Goal: Task Accomplishment & Management: Complete application form

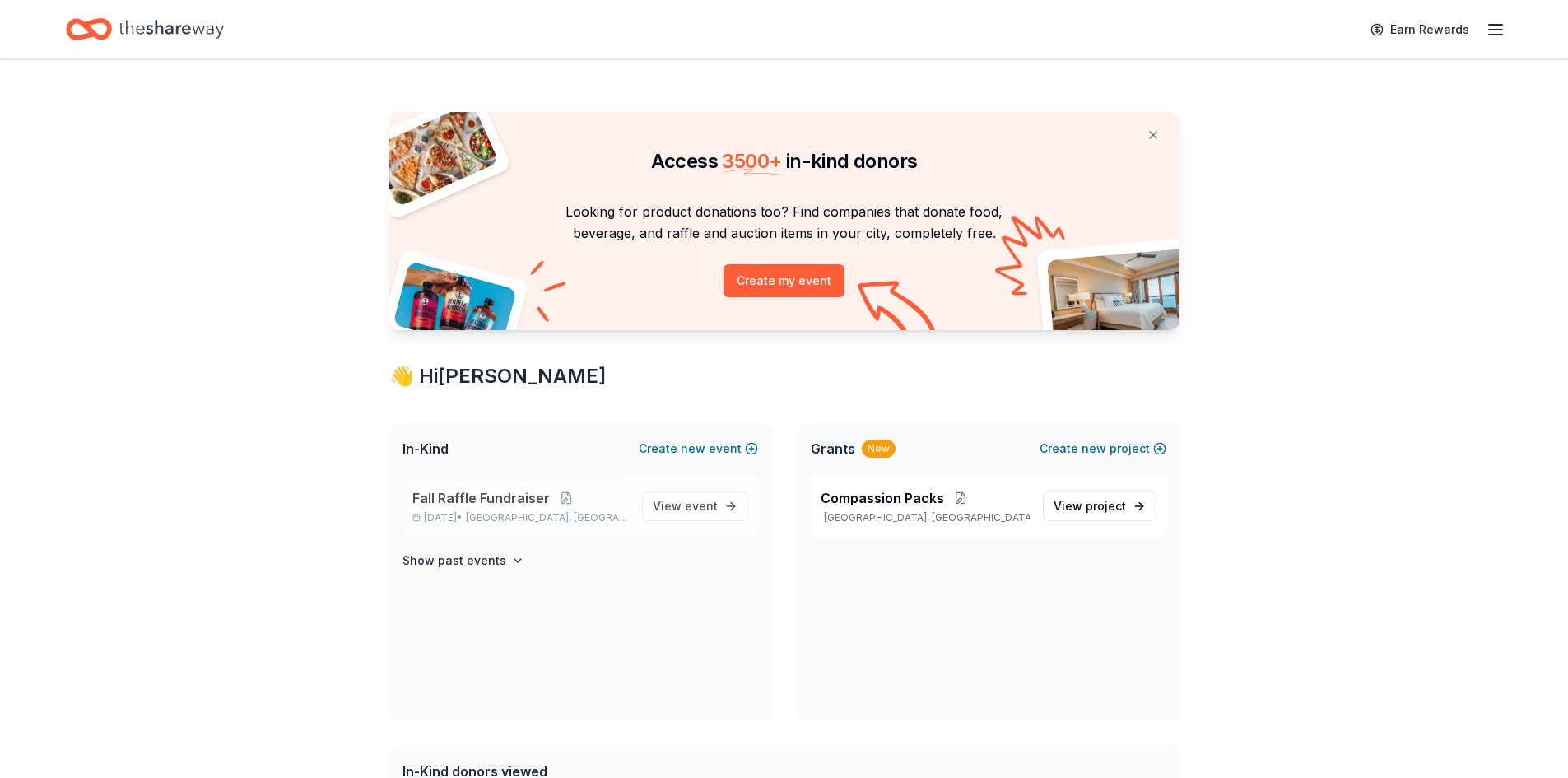
drag, startPoint x: 671, startPoint y: 504, endPoint x: 588, endPoint y: 519, distance: 84.3
click at [671, 503] on span "View event" at bounding box center [685, 507] width 65 height 20
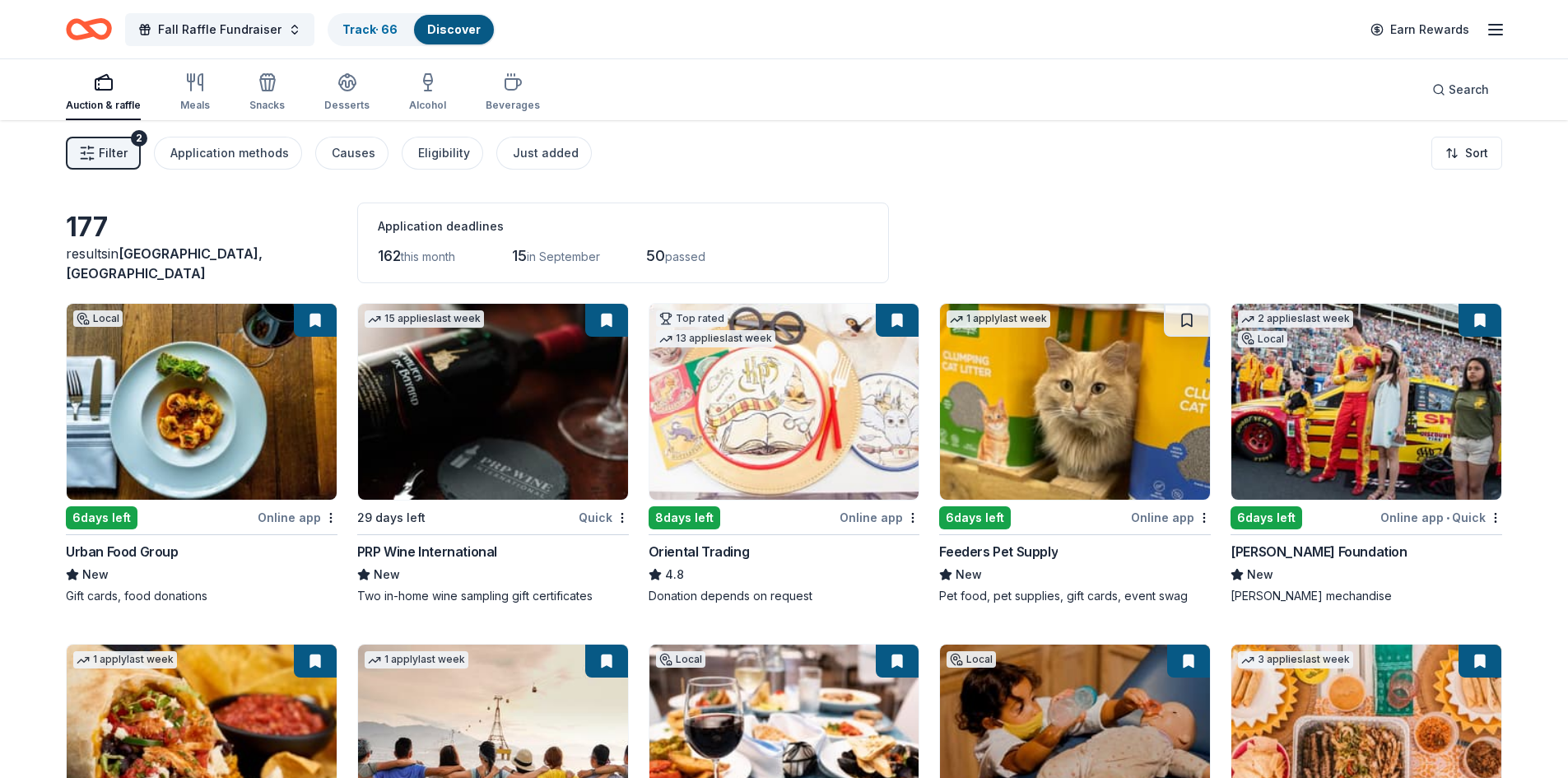
click at [120, 149] on span "Filter" at bounding box center [113, 153] width 29 height 20
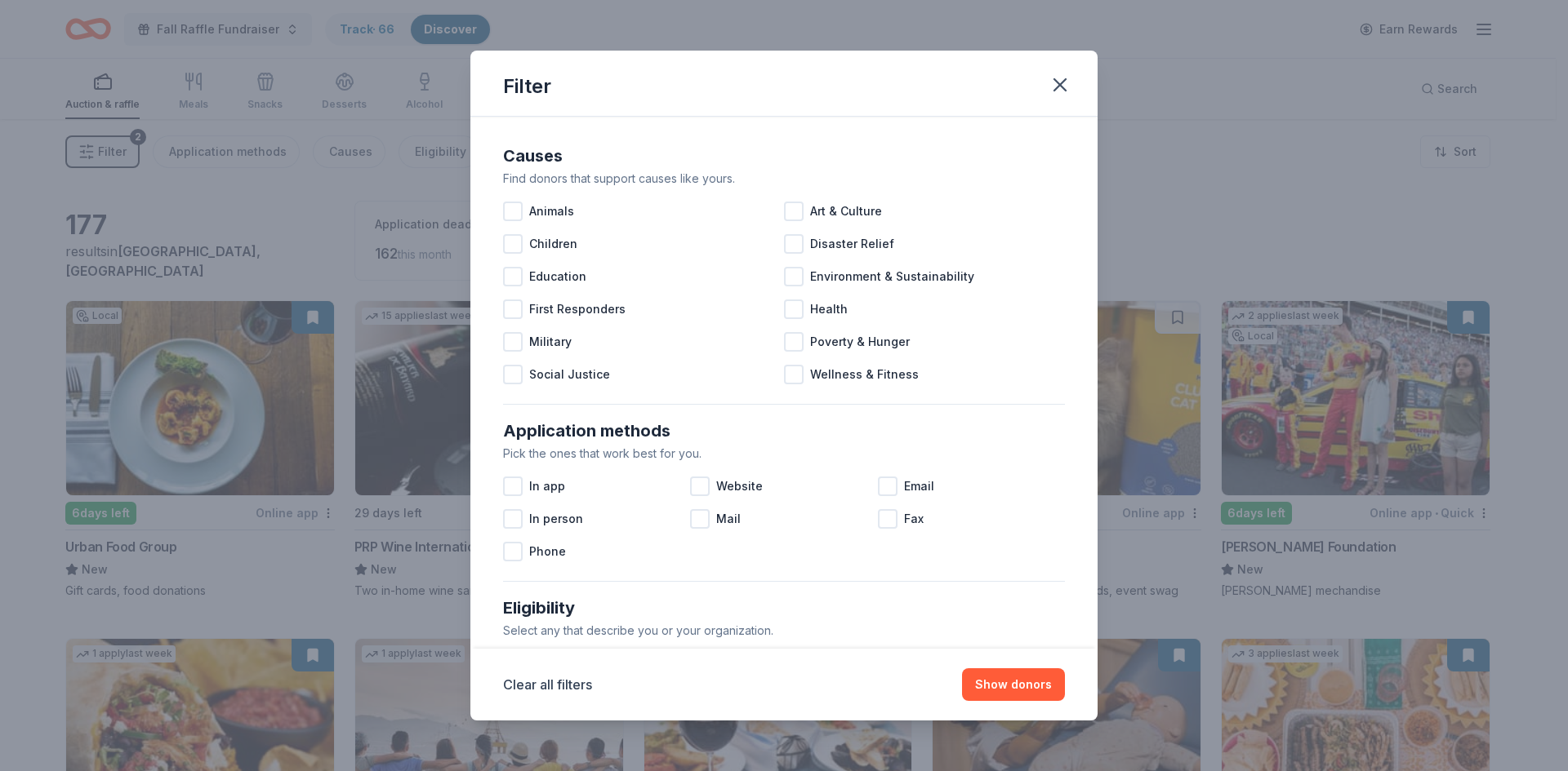
drag, startPoint x: 1066, startPoint y: 77, endPoint x: 1068, endPoint y: 128, distance: 51.0
click at [1066, 77] on icon "button" at bounding box center [1059, 84] width 22 height 22
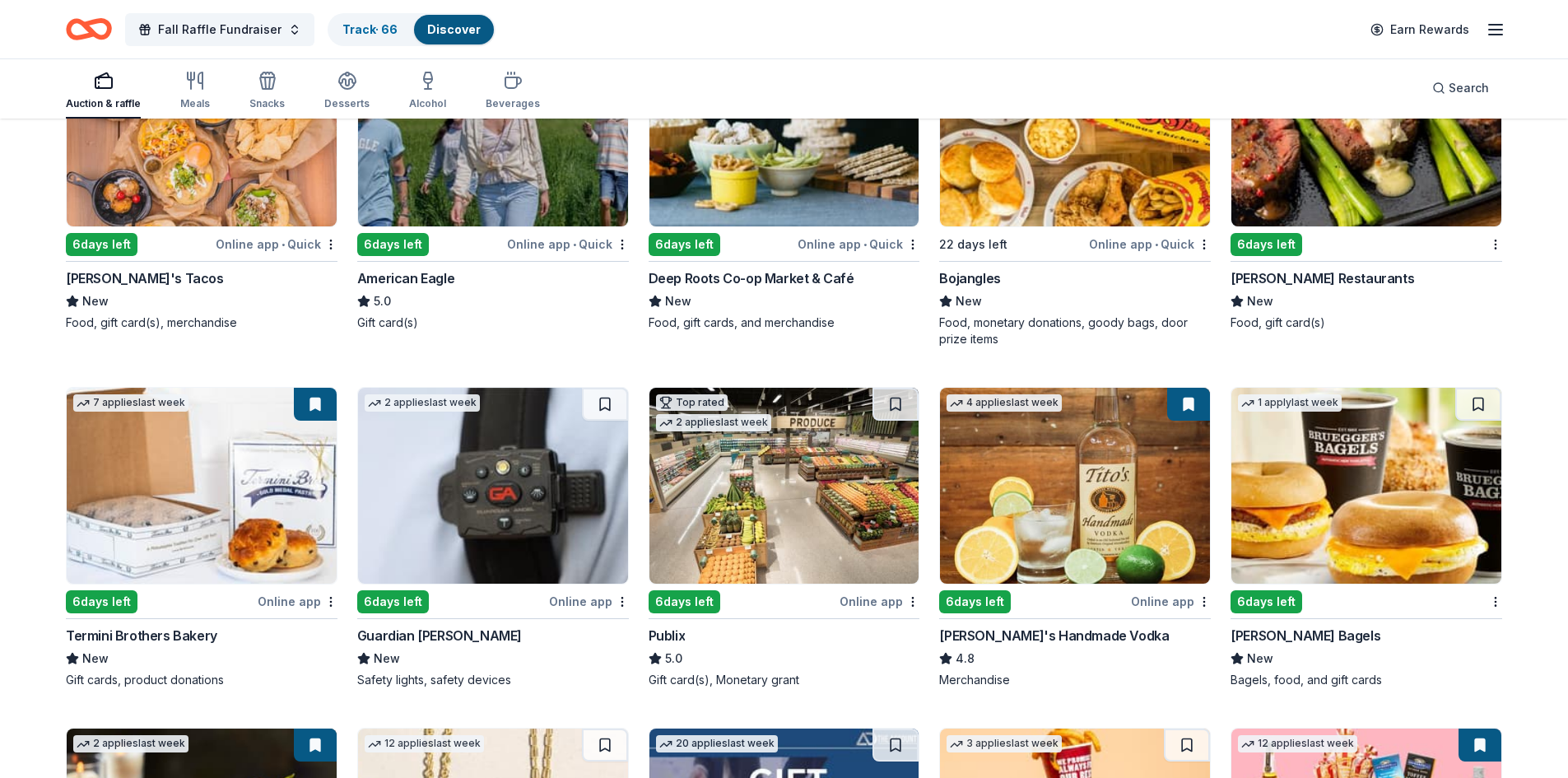
scroll to position [2125, 0]
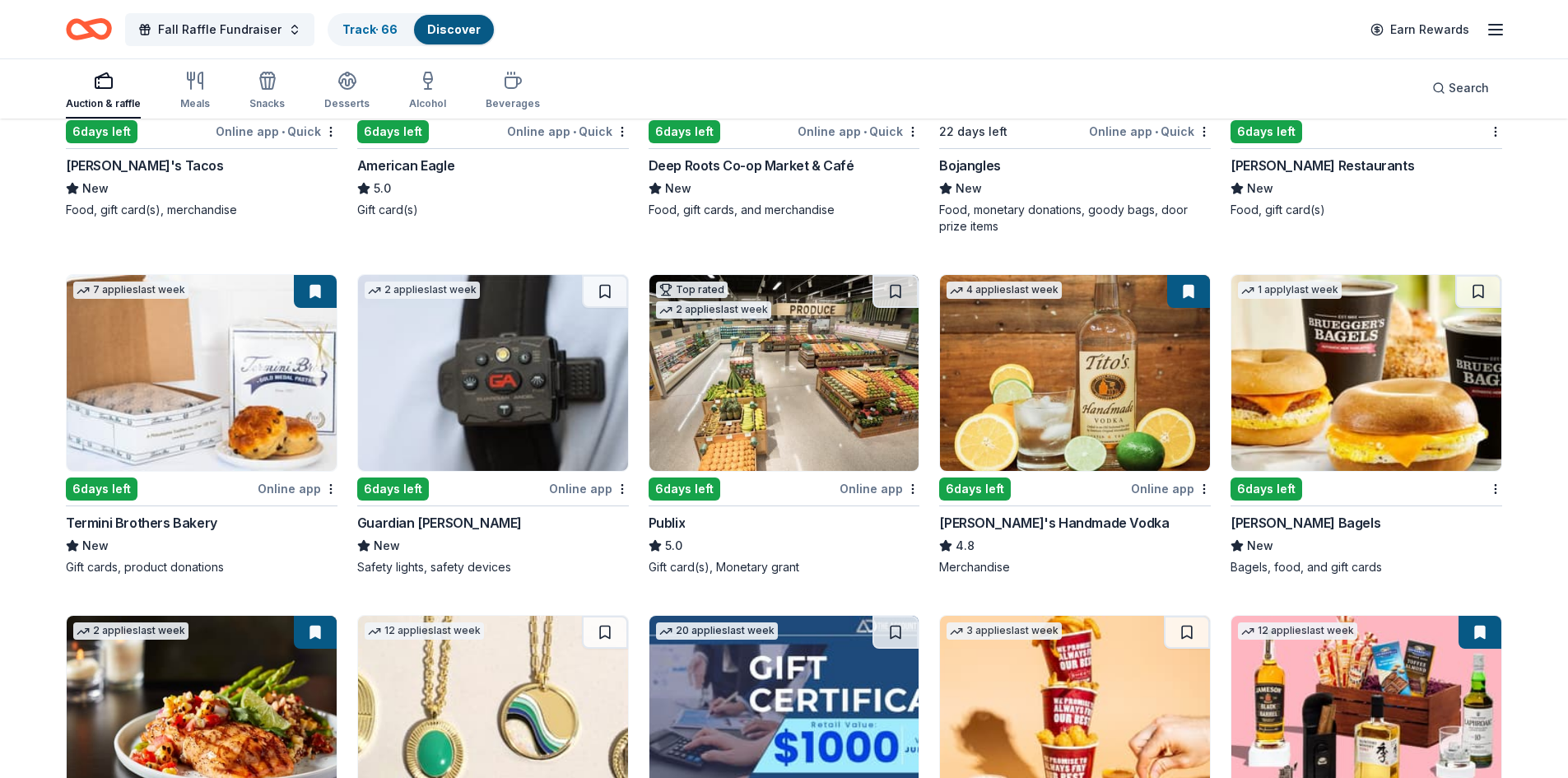
click at [698, 373] on img at bounding box center [784, 373] width 270 height 196
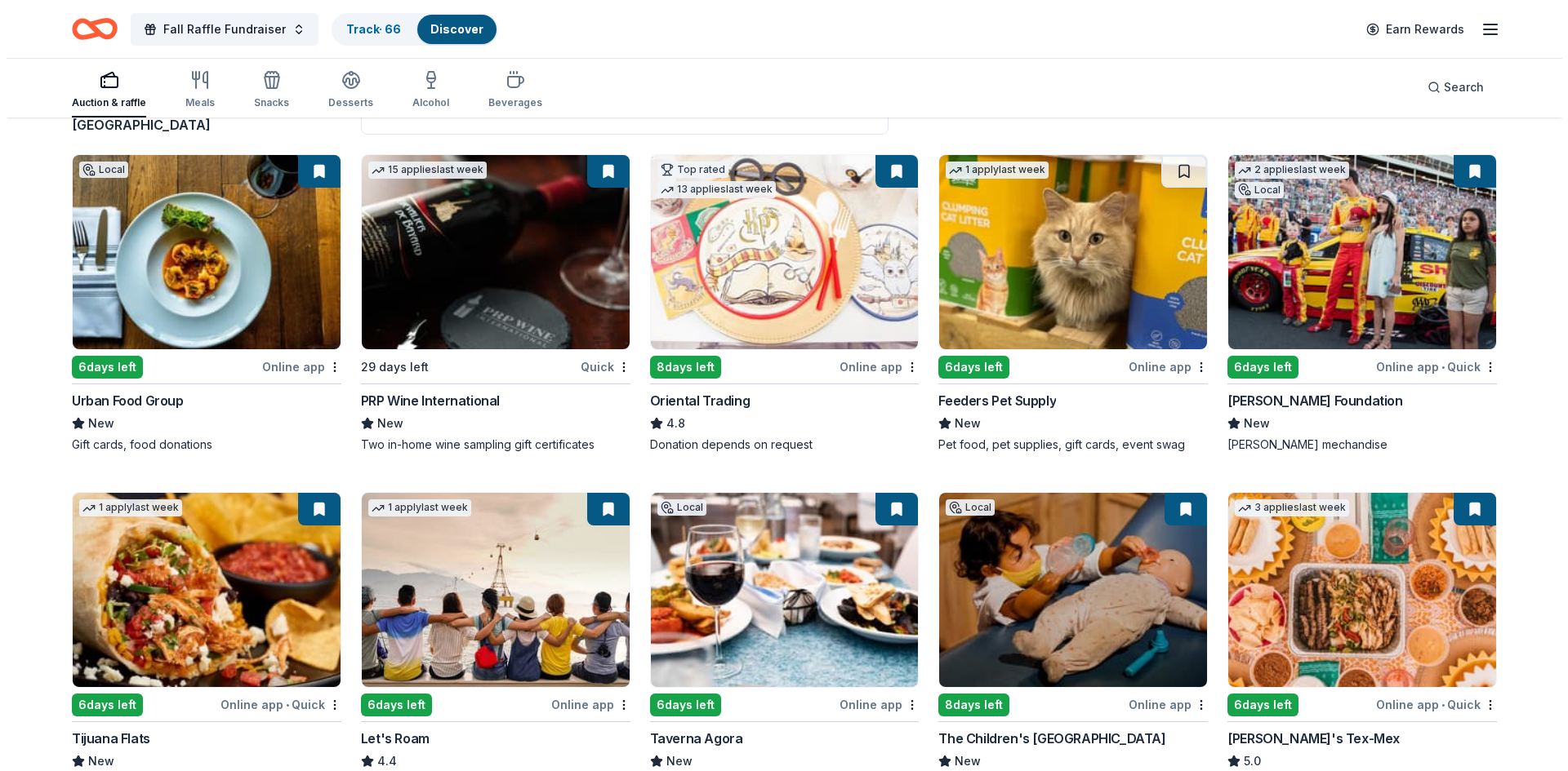
scroll to position [0, 0]
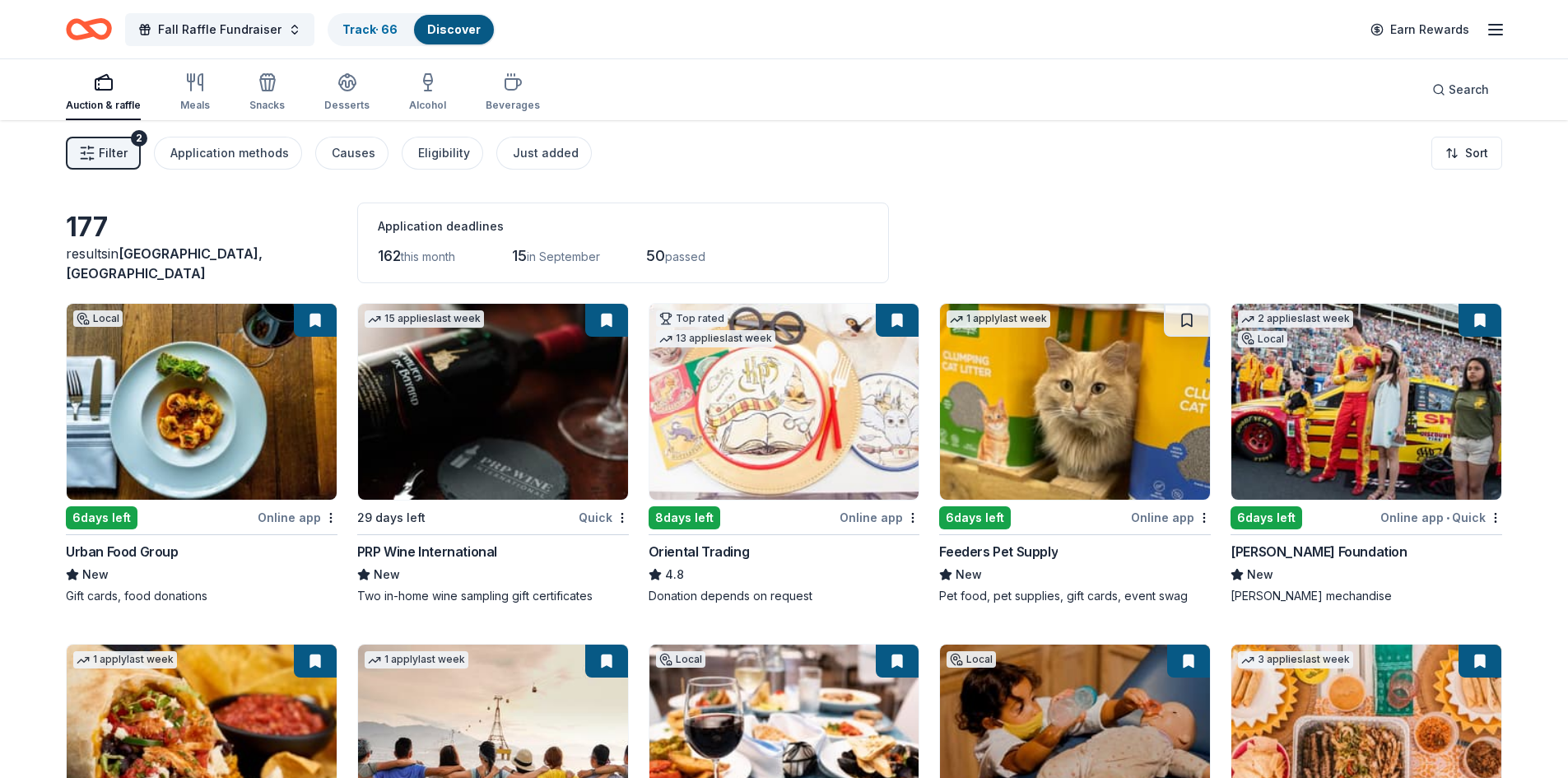
click at [503, 391] on img at bounding box center [493, 401] width 270 height 196
click at [131, 151] on button "Filter 2" at bounding box center [103, 153] width 75 height 33
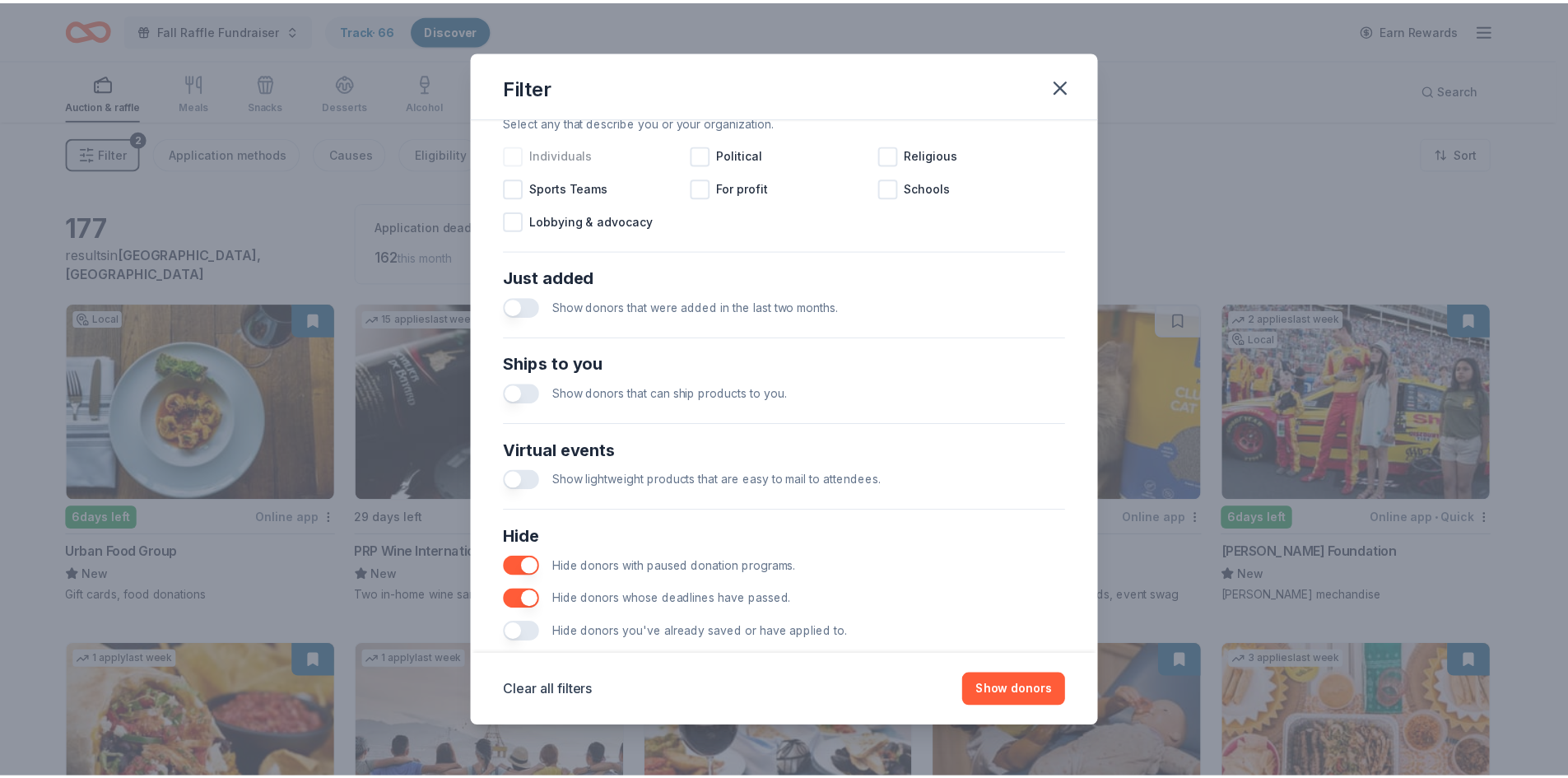
scroll to position [548, 0]
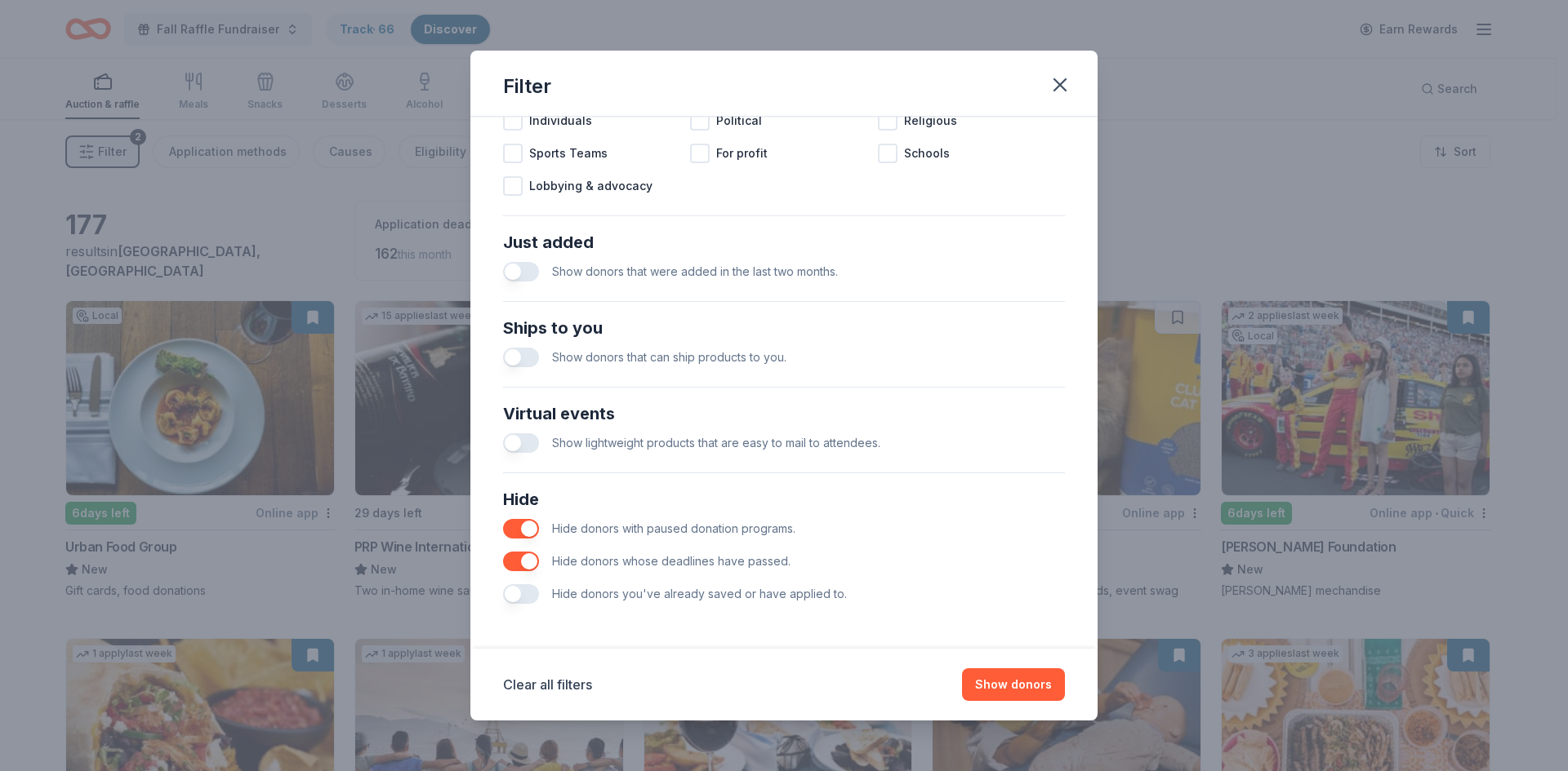
click at [518, 590] on button "button" at bounding box center [521, 595] width 36 height 19
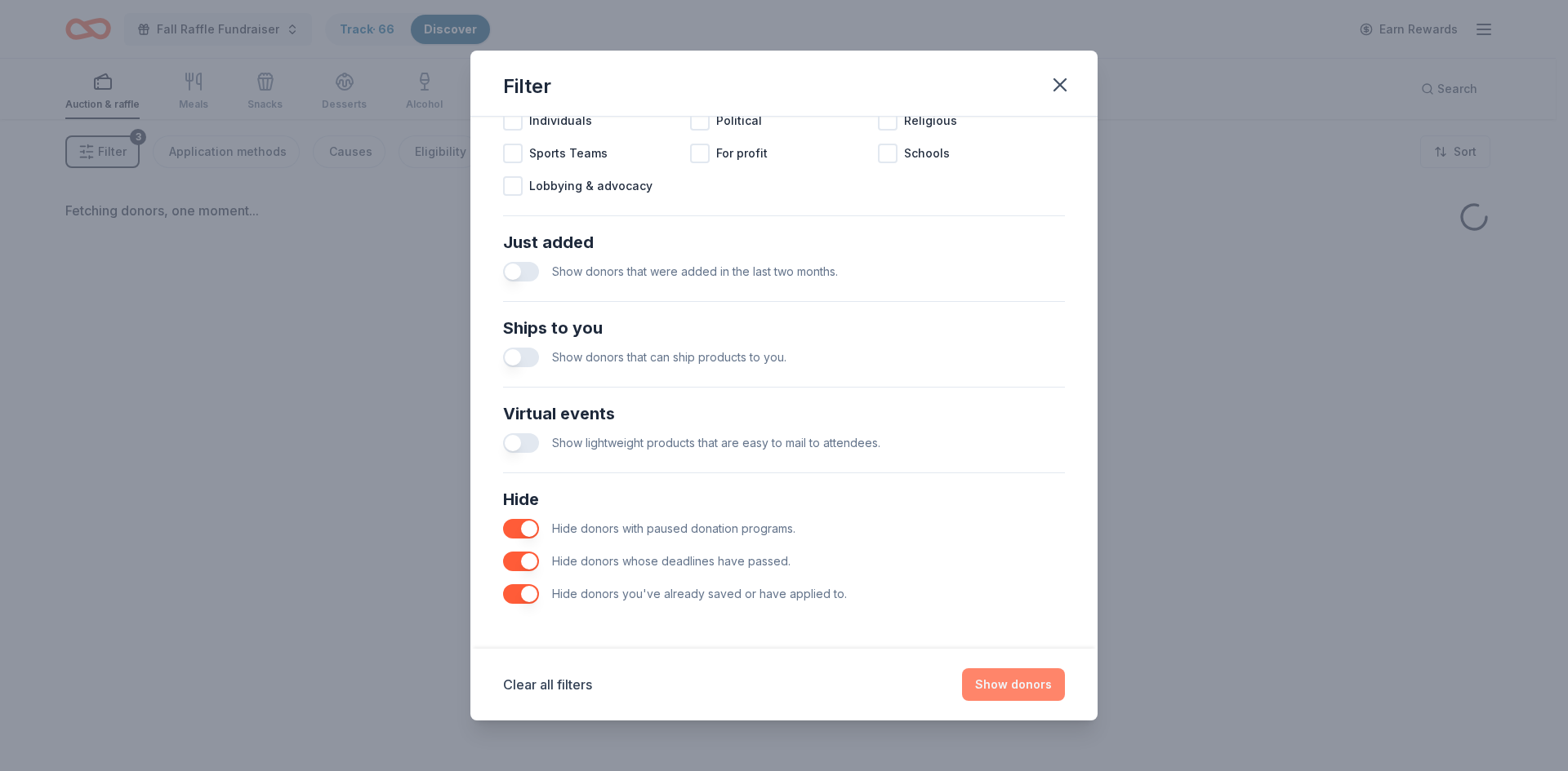
click at [1011, 686] on button "Show donors" at bounding box center [1014, 685] width 103 height 33
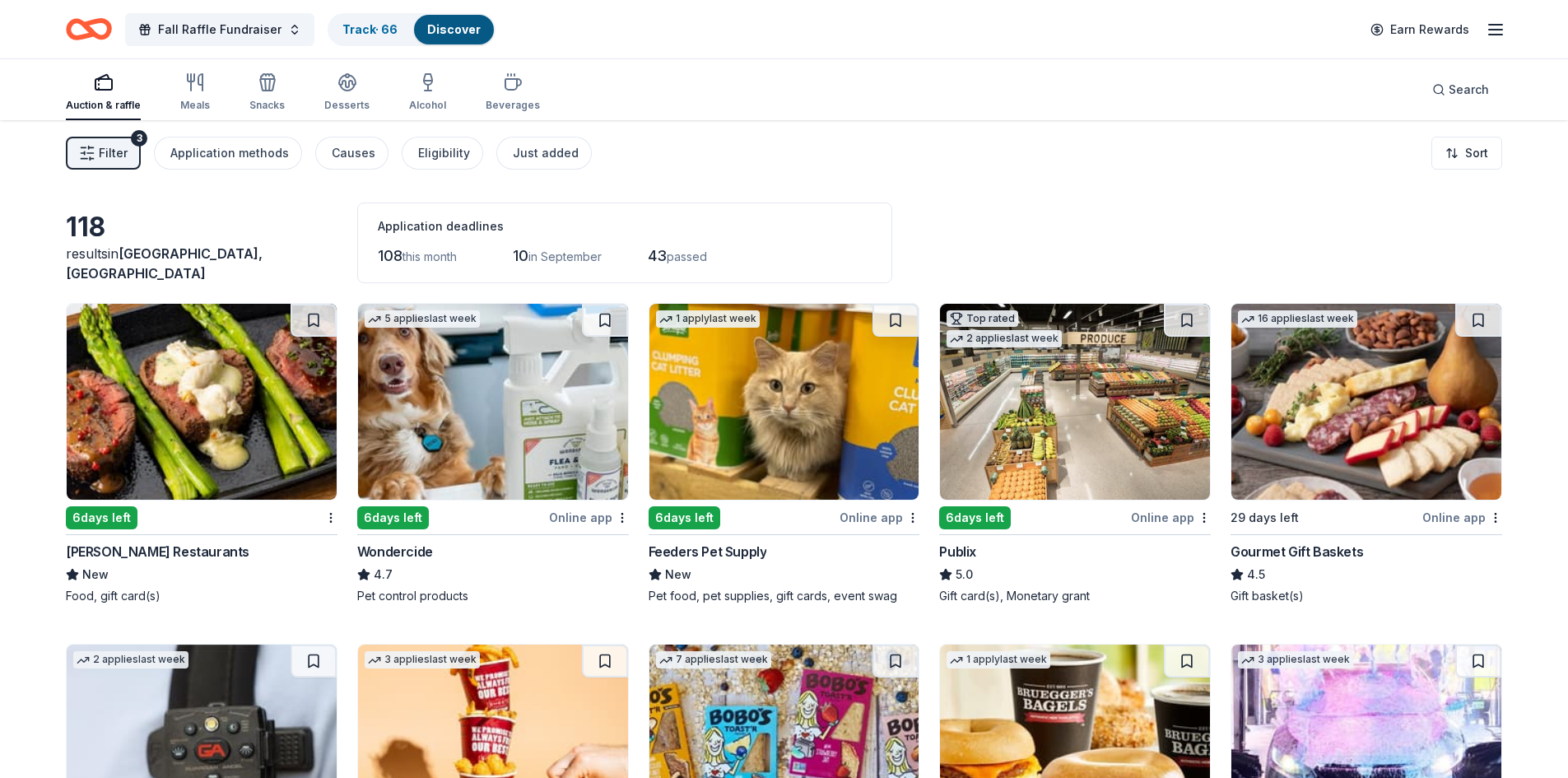
click at [181, 367] on img at bounding box center [202, 401] width 270 height 196
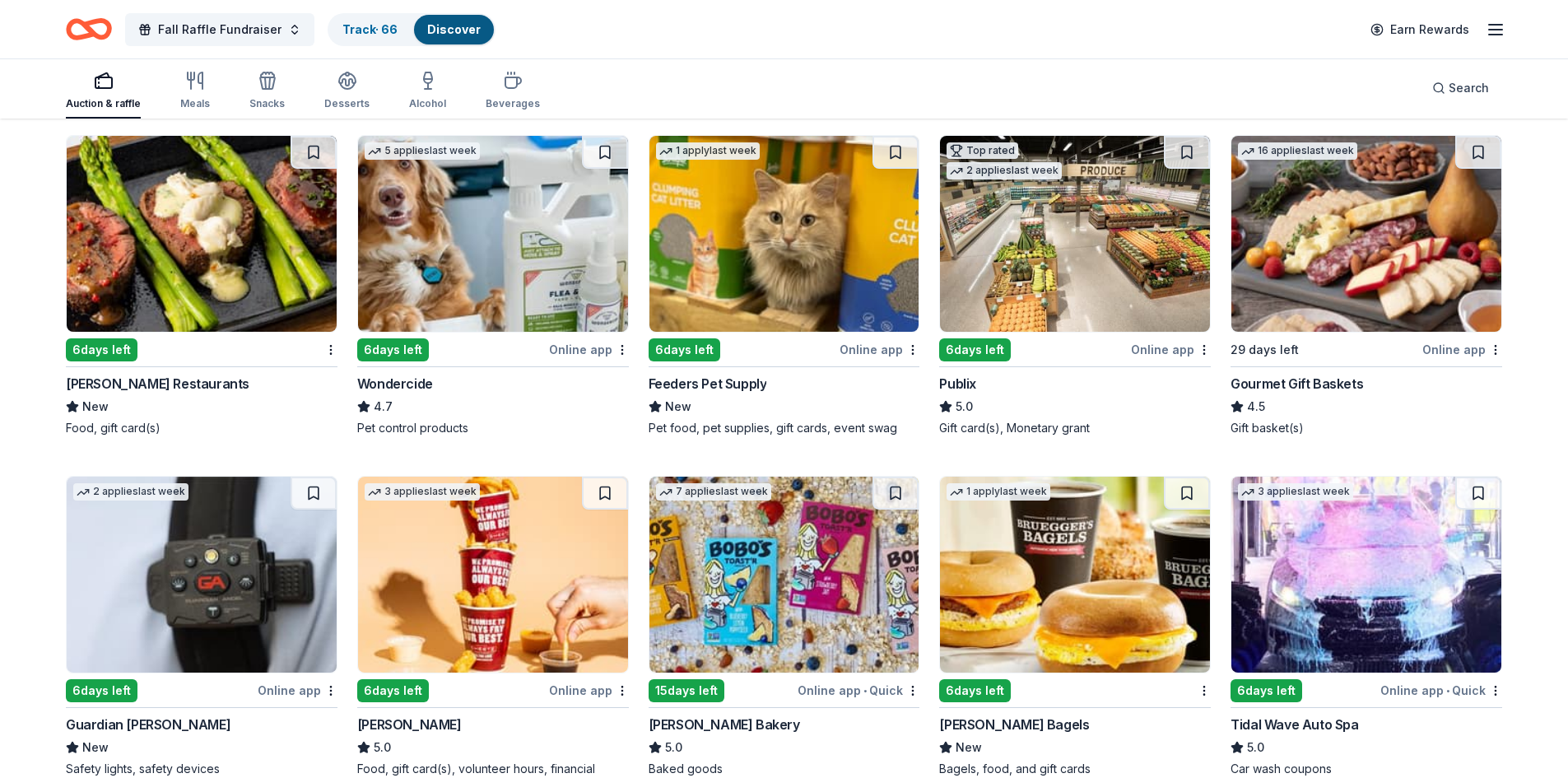
scroll to position [412, 0]
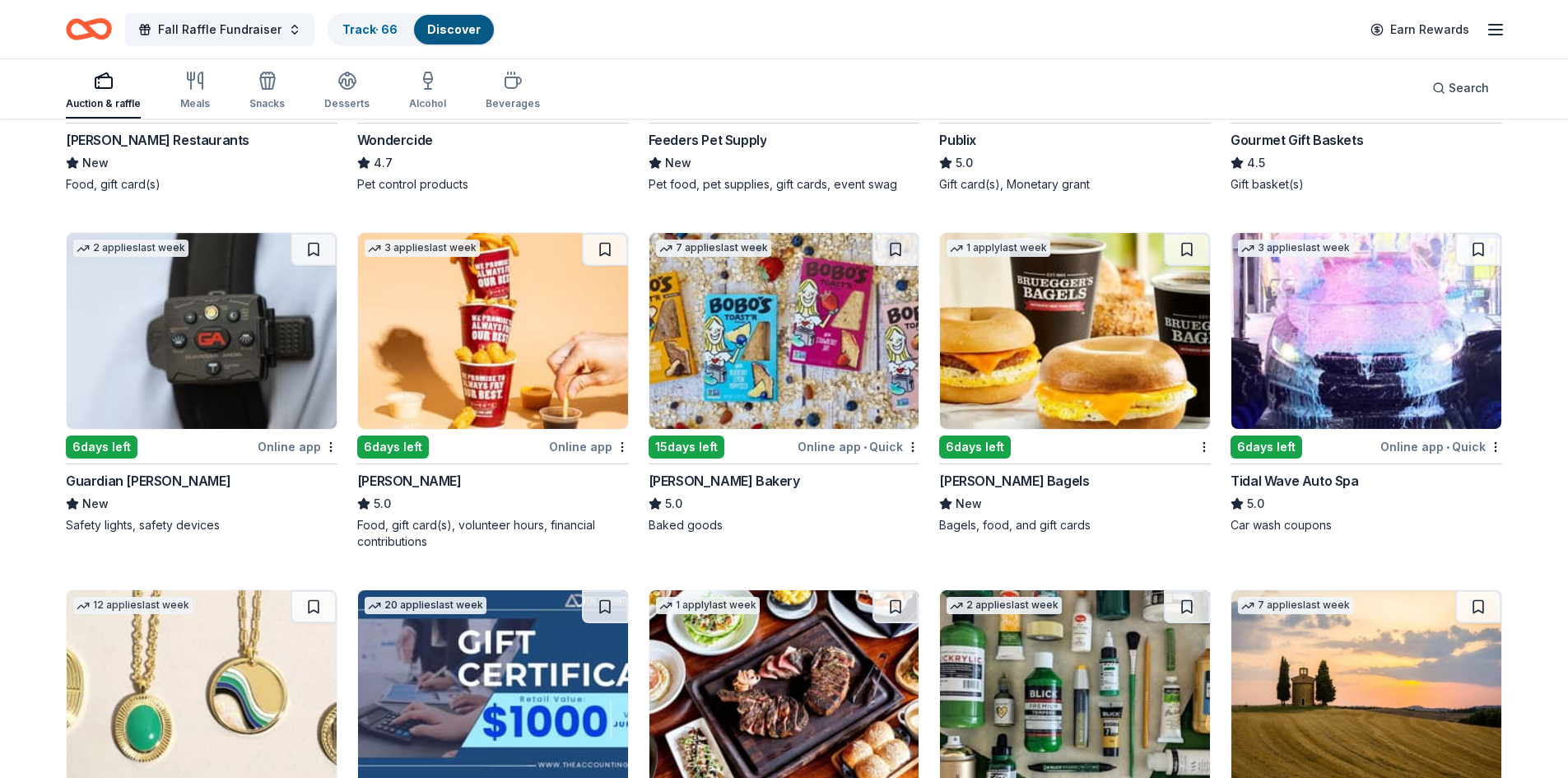
click at [791, 288] on img at bounding box center [784, 330] width 270 height 196
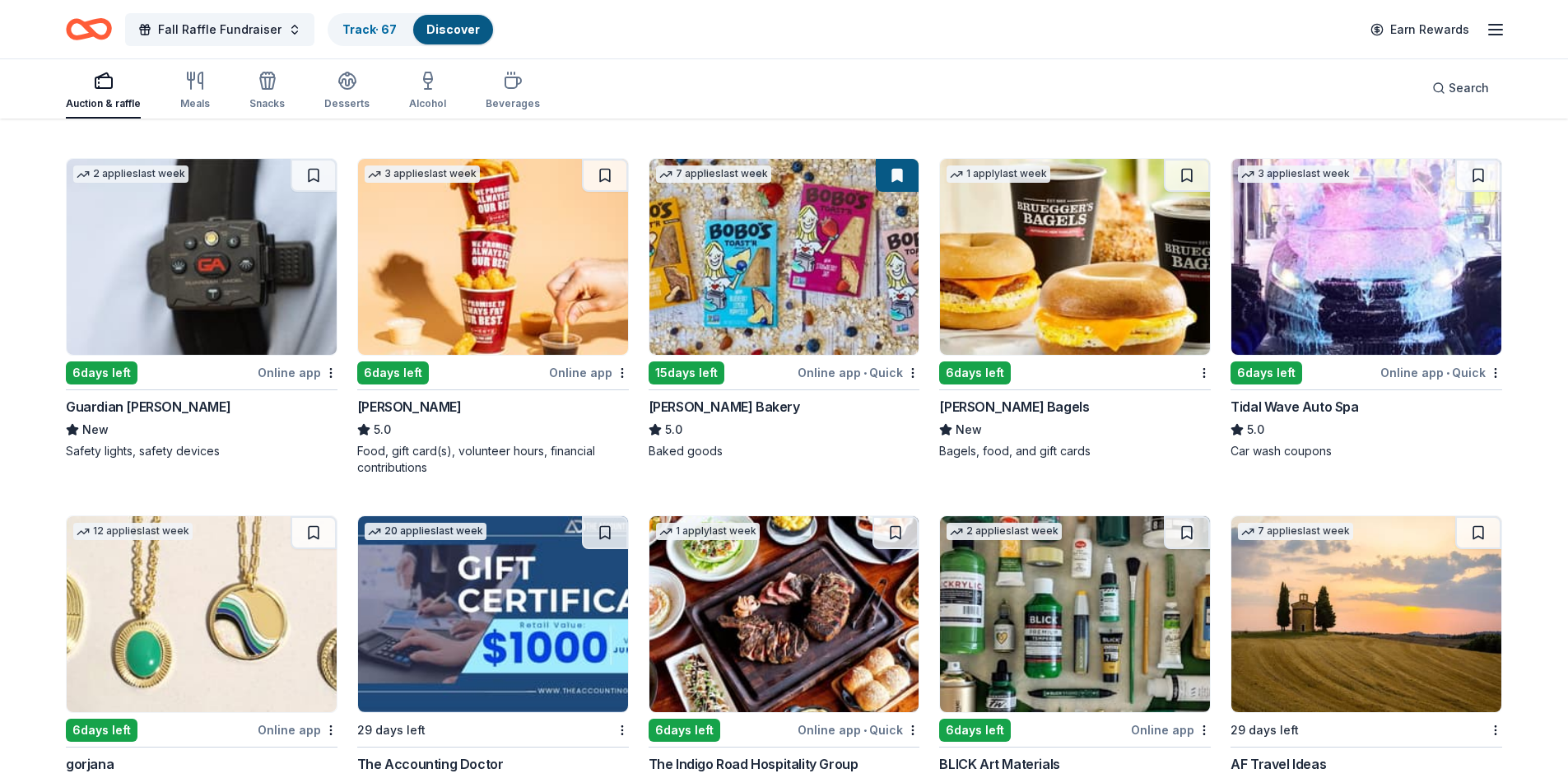
scroll to position [824, 0]
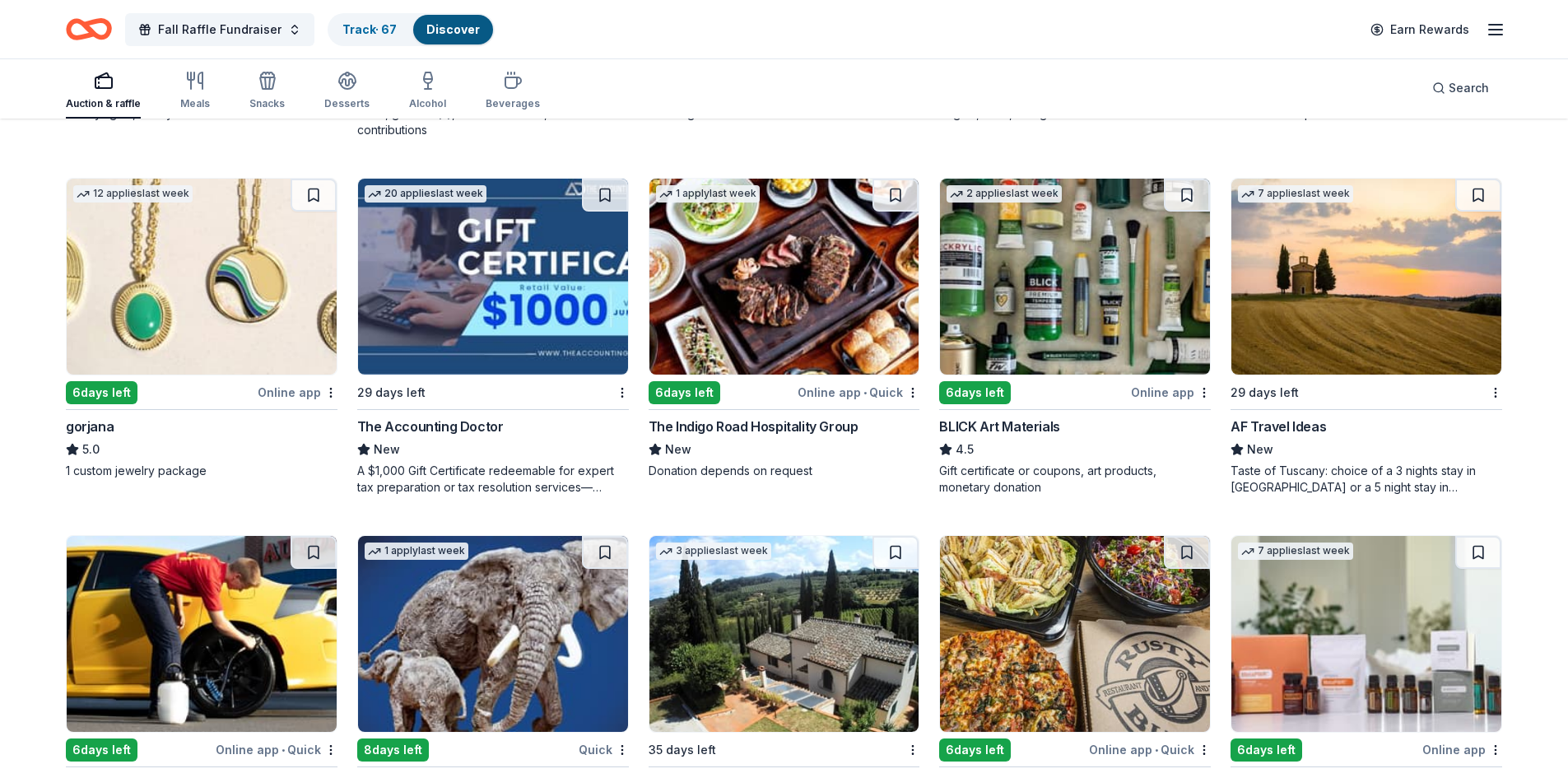
click at [204, 257] on img at bounding box center [202, 276] width 270 height 196
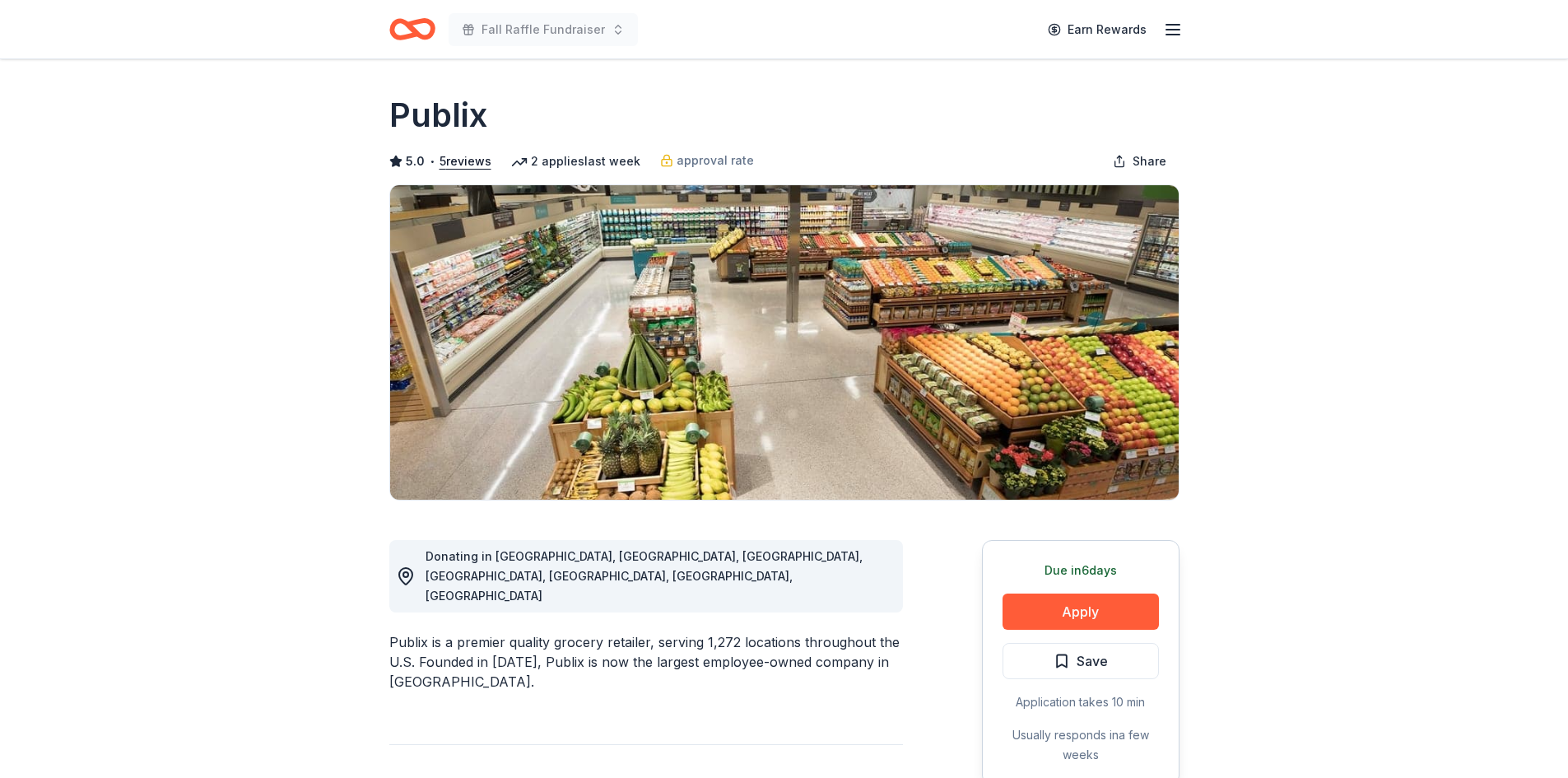
click at [1066, 617] on button "Apply" at bounding box center [1080, 612] width 156 height 36
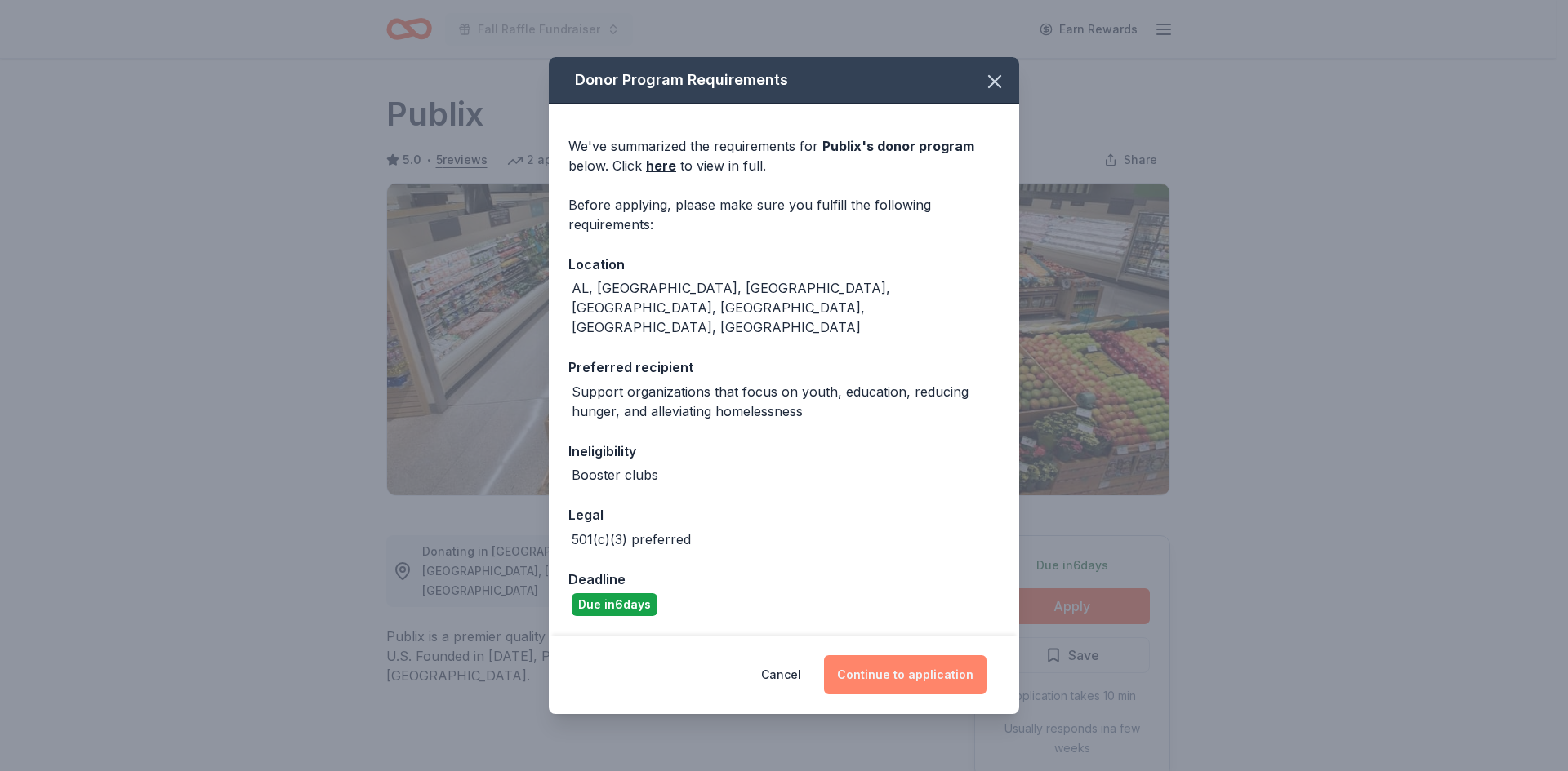
click at [952, 656] on button "Continue to application" at bounding box center [905, 675] width 163 height 39
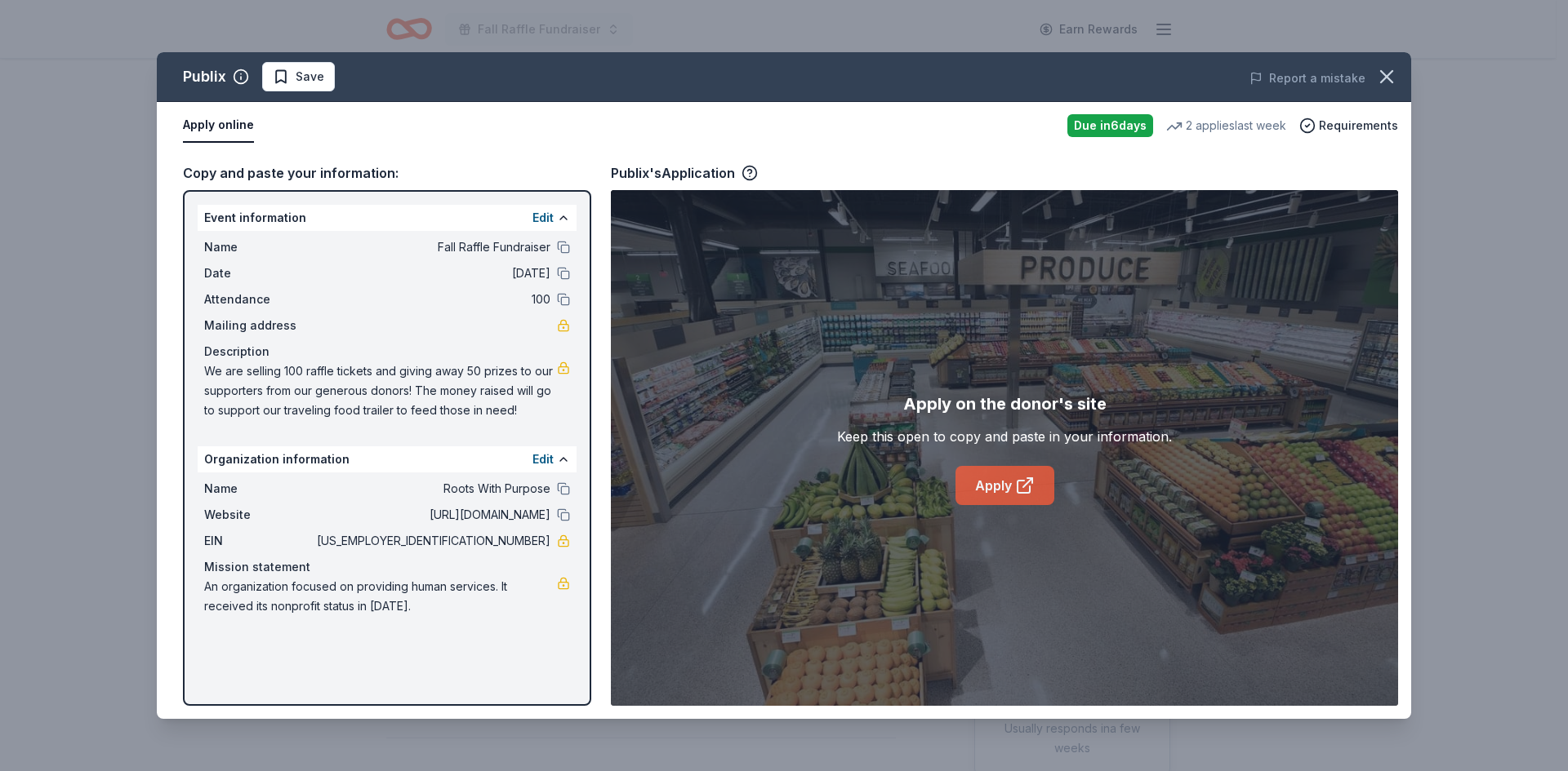
click at [1000, 489] on link "Apply" at bounding box center [1004, 485] width 98 height 39
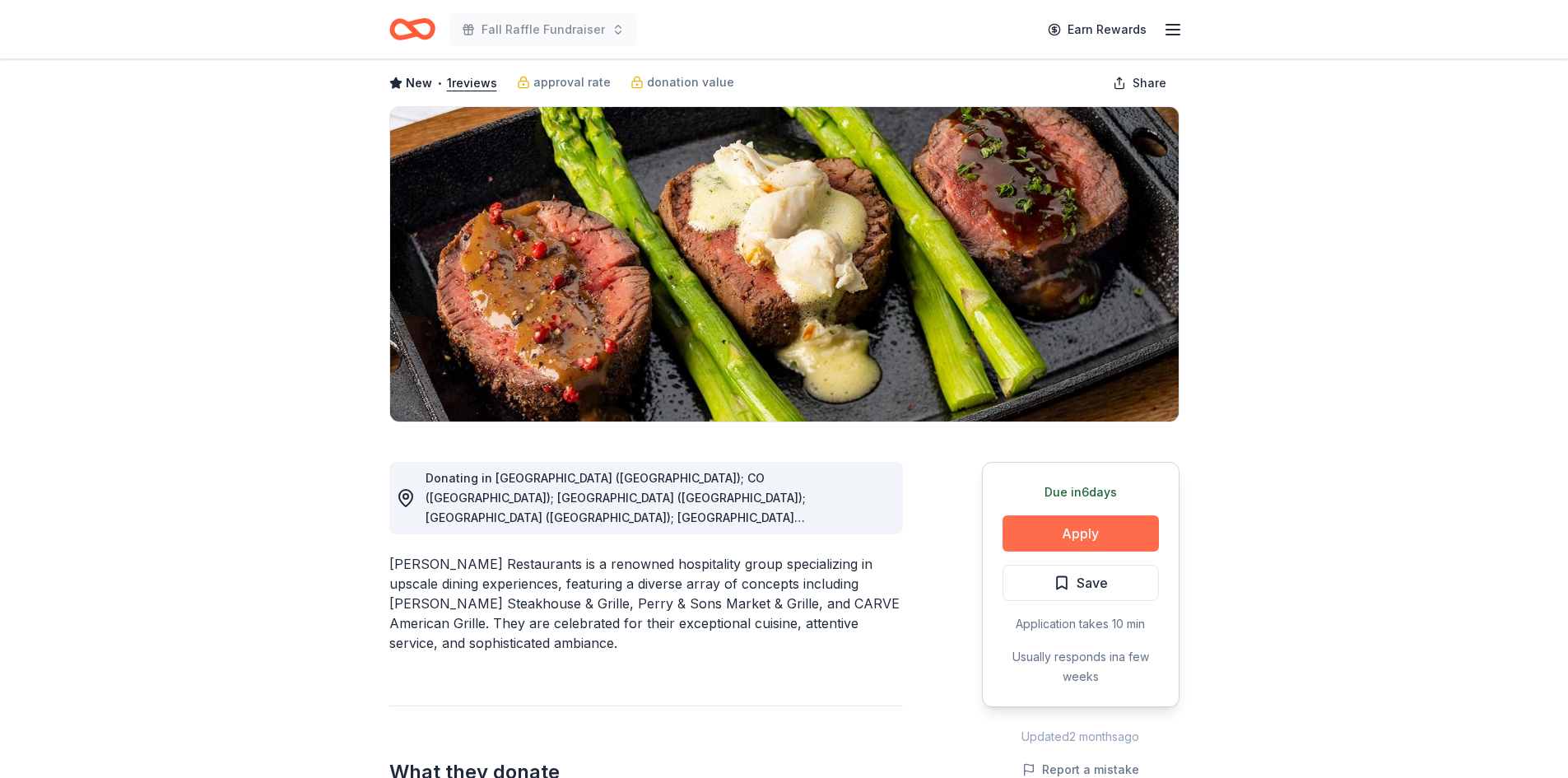
scroll to position [83, 0]
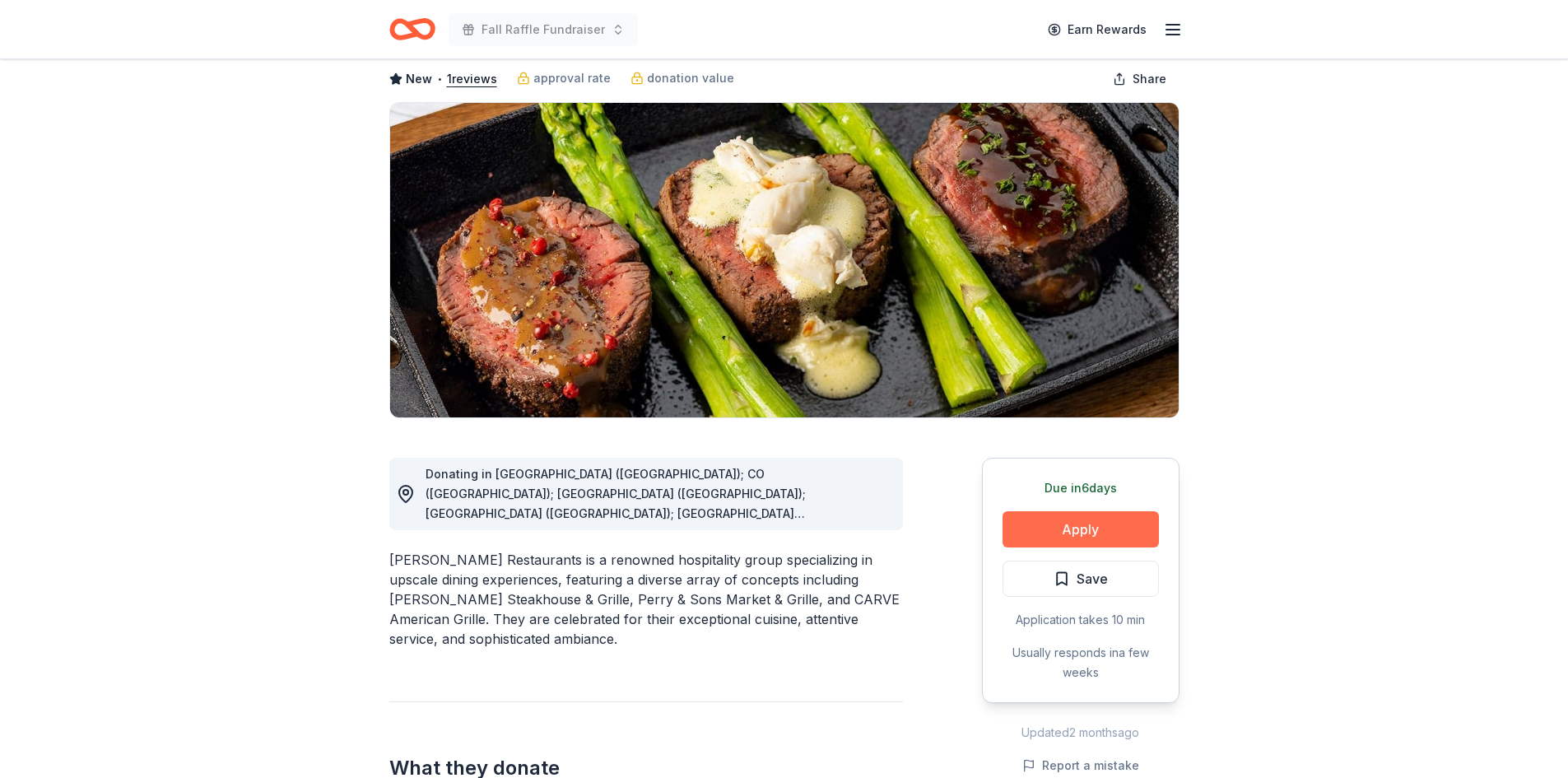
click at [1068, 532] on button "Apply" at bounding box center [1080, 529] width 156 height 36
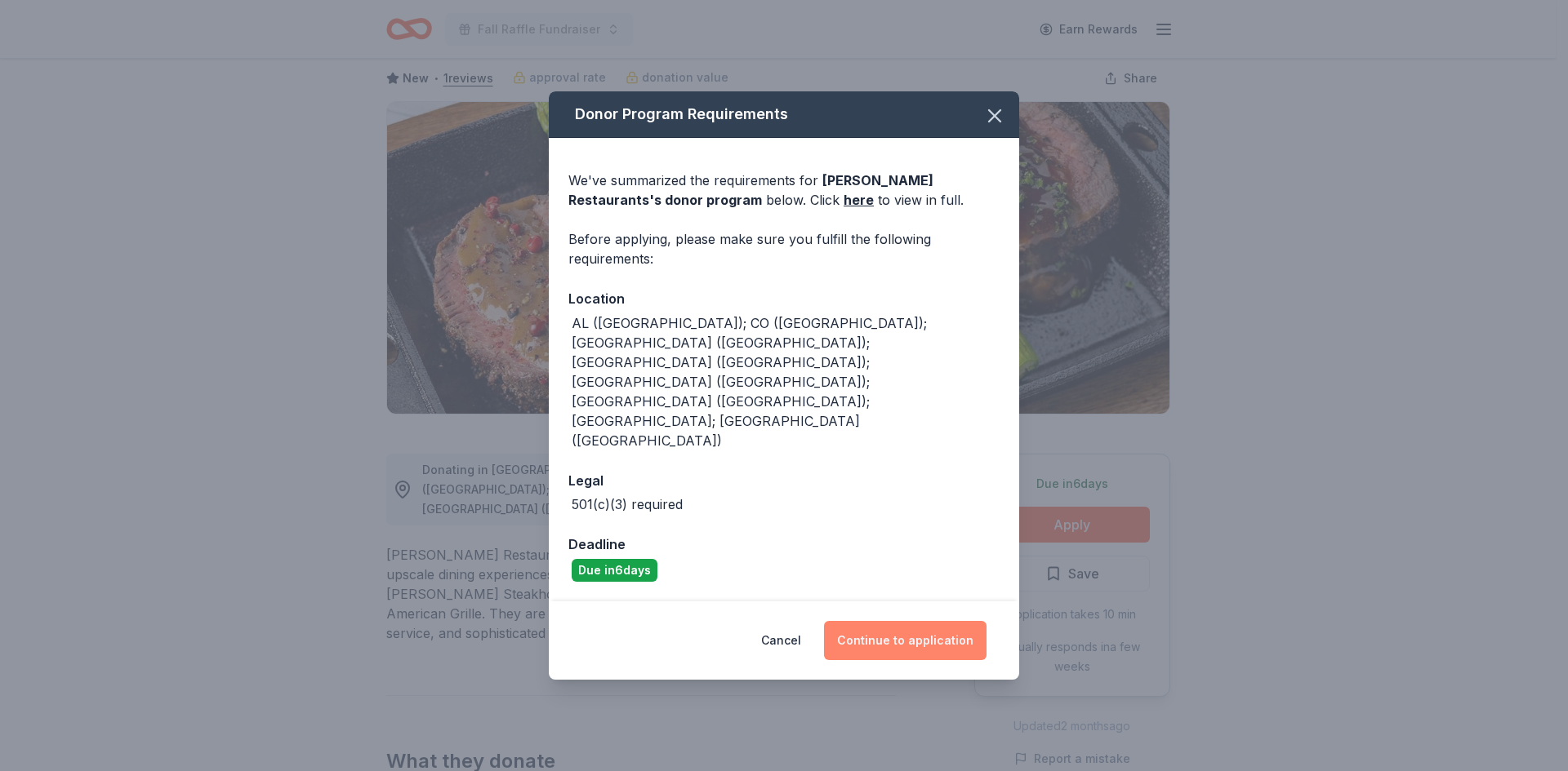
click at [880, 621] on button "Continue to application" at bounding box center [905, 640] width 163 height 39
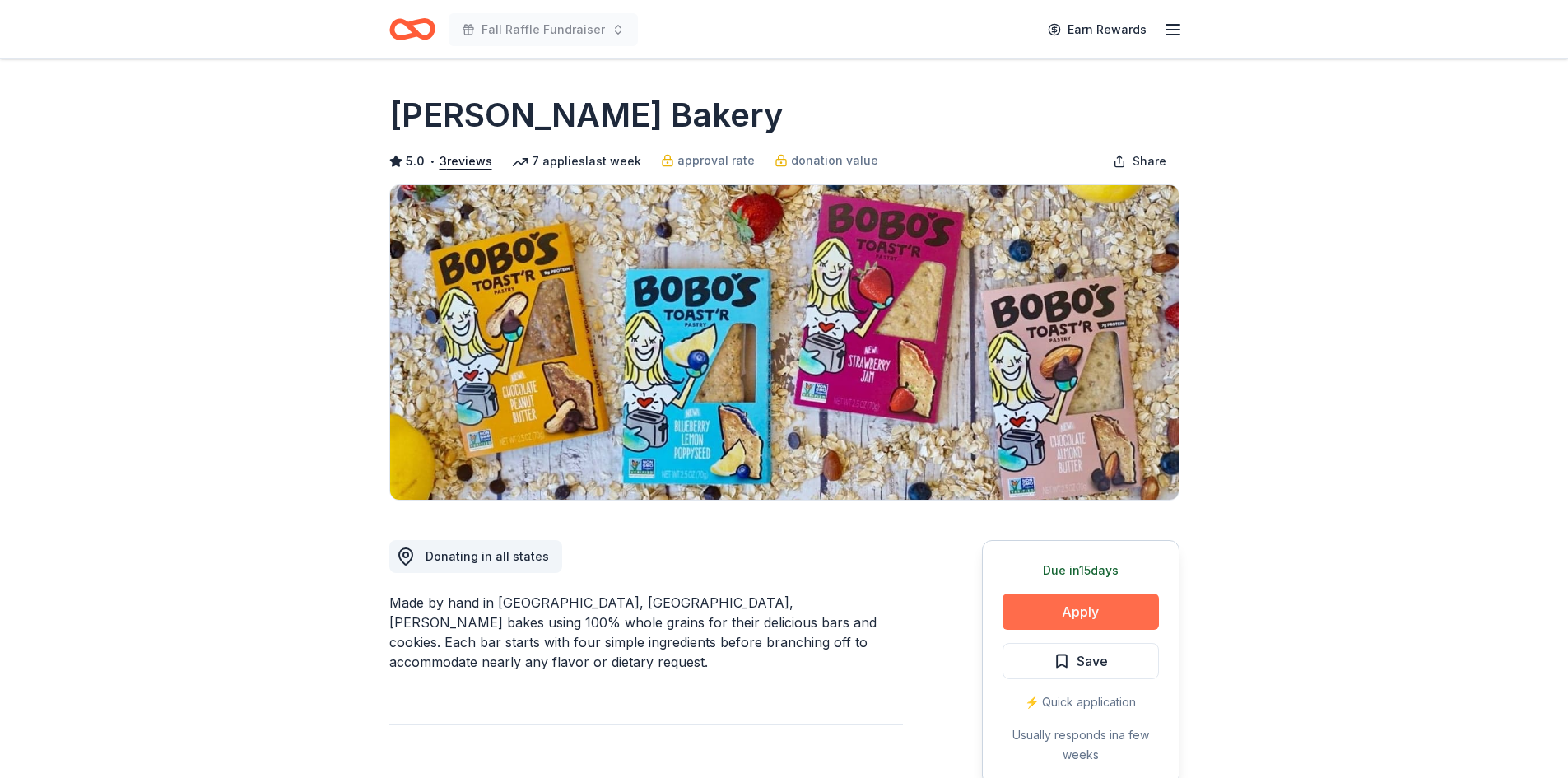
click at [1086, 612] on button "Apply" at bounding box center [1080, 612] width 156 height 36
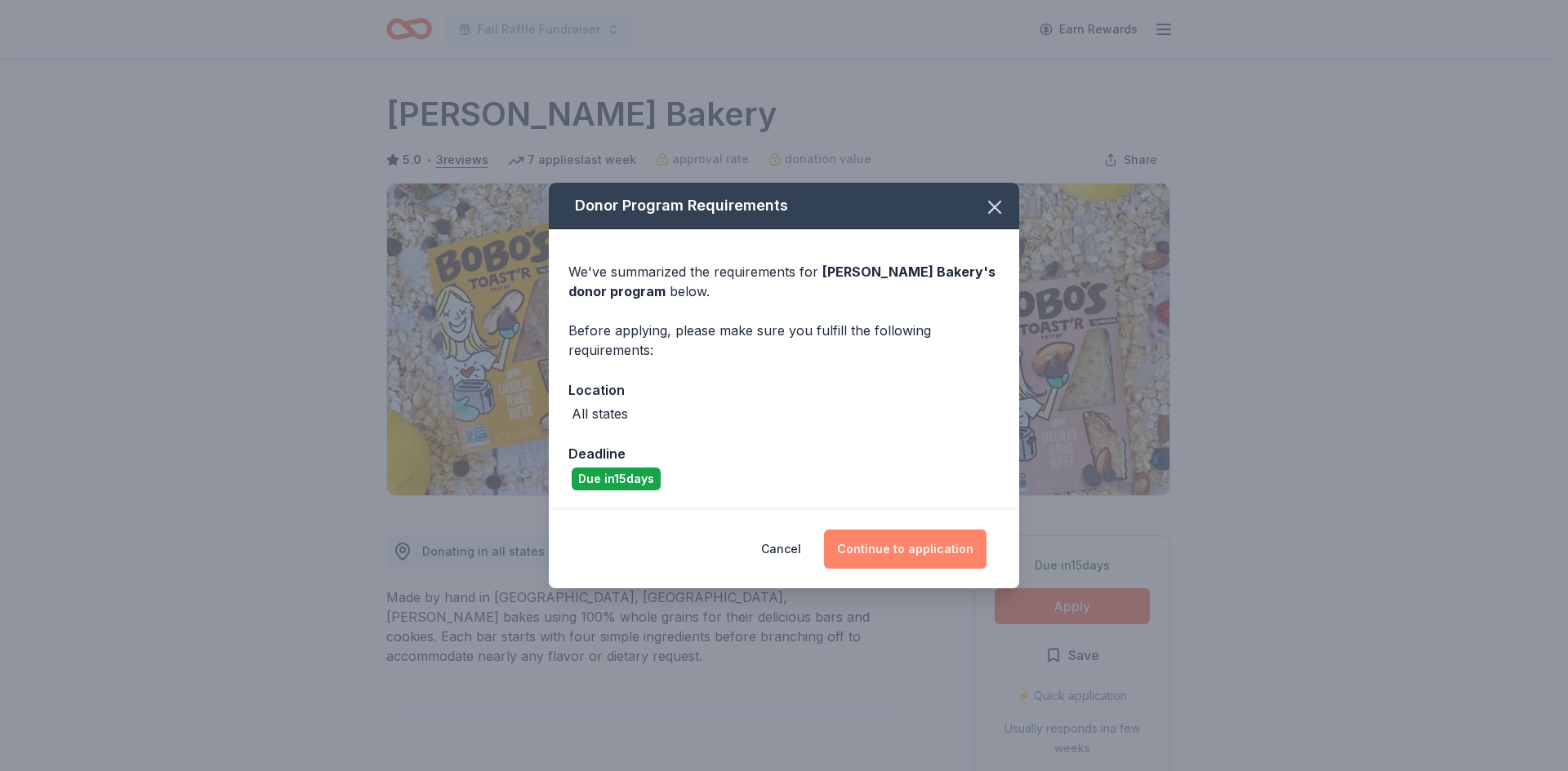
click at [916, 542] on button "Continue to application" at bounding box center [905, 550] width 163 height 39
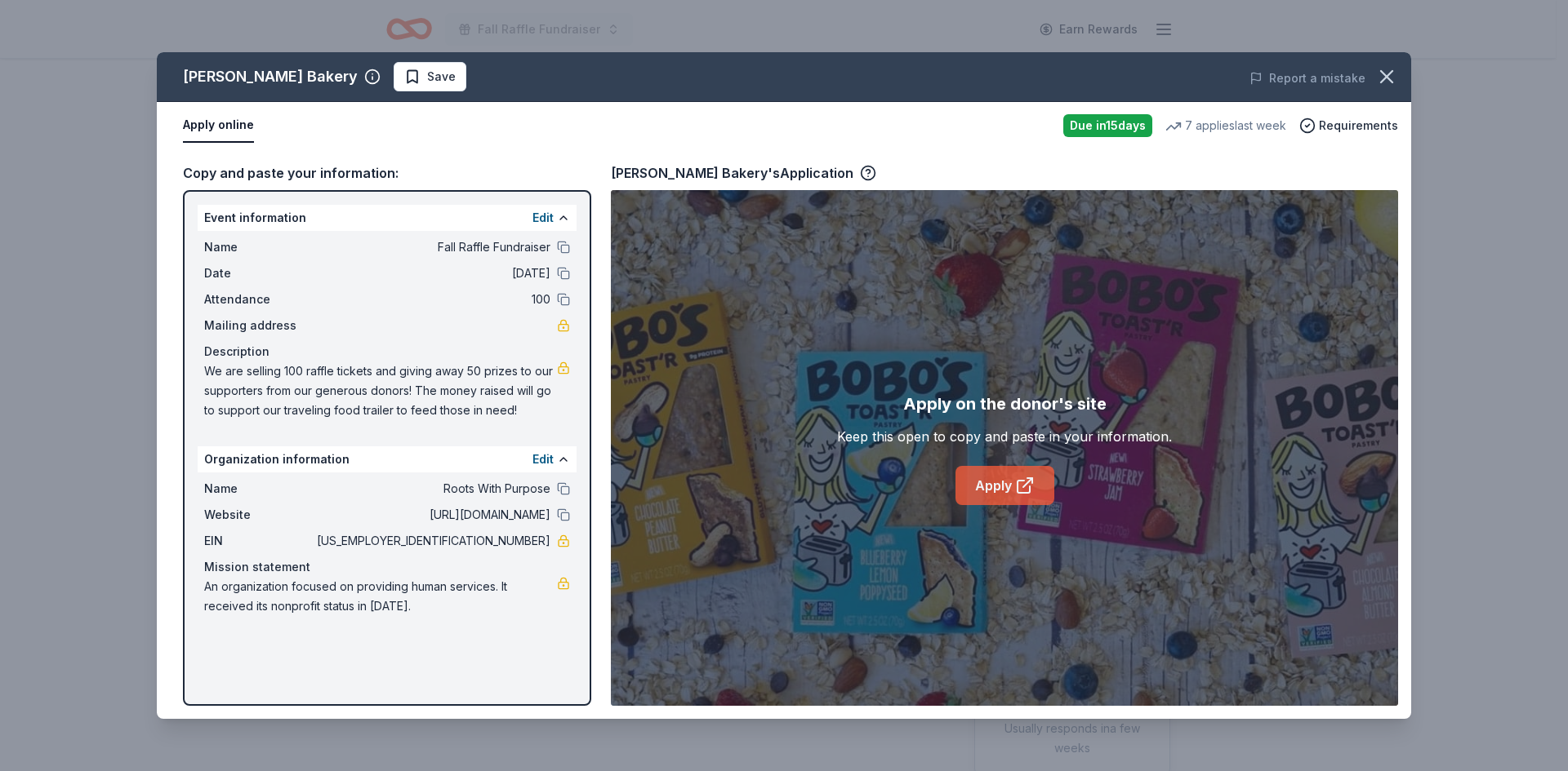
click at [1001, 484] on link "Apply" at bounding box center [1004, 485] width 98 height 39
click at [1382, 78] on icon "button" at bounding box center [1386, 76] width 22 height 22
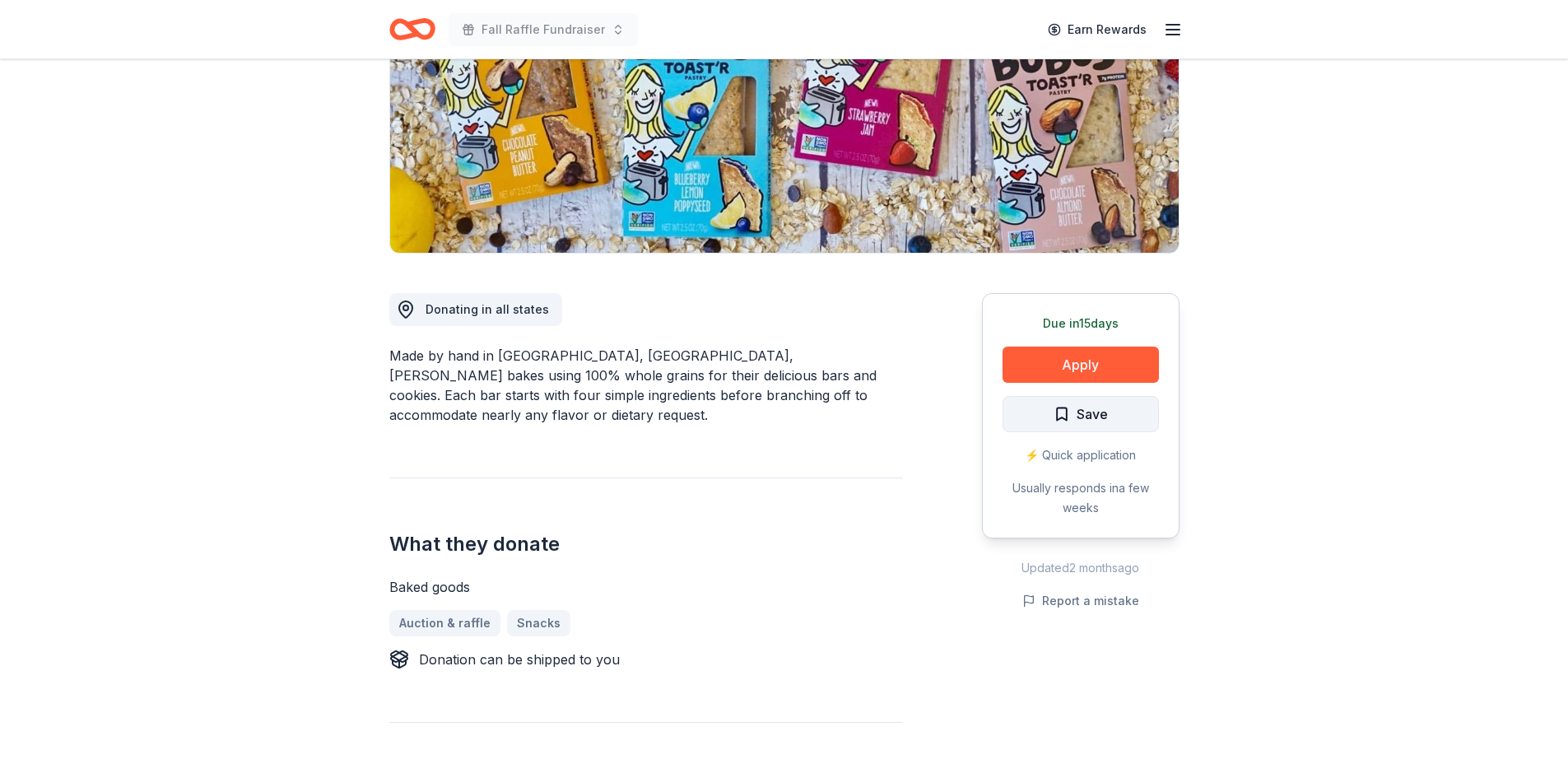
scroll to position [247, 0]
click at [1102, 413] on span "Save" at bounding box center [1092, 414] width 31 height 22
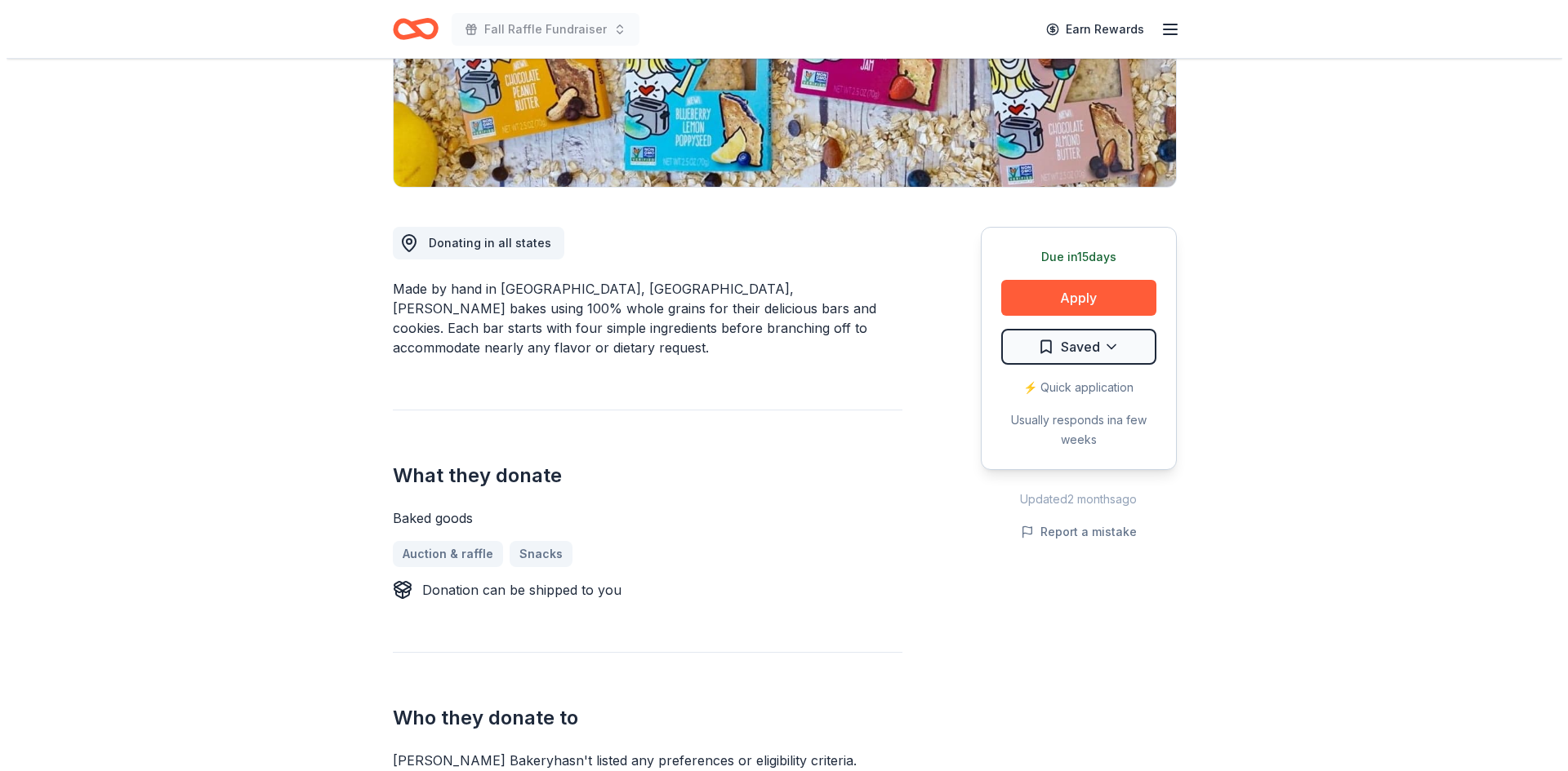
scroll to position [408, 0]
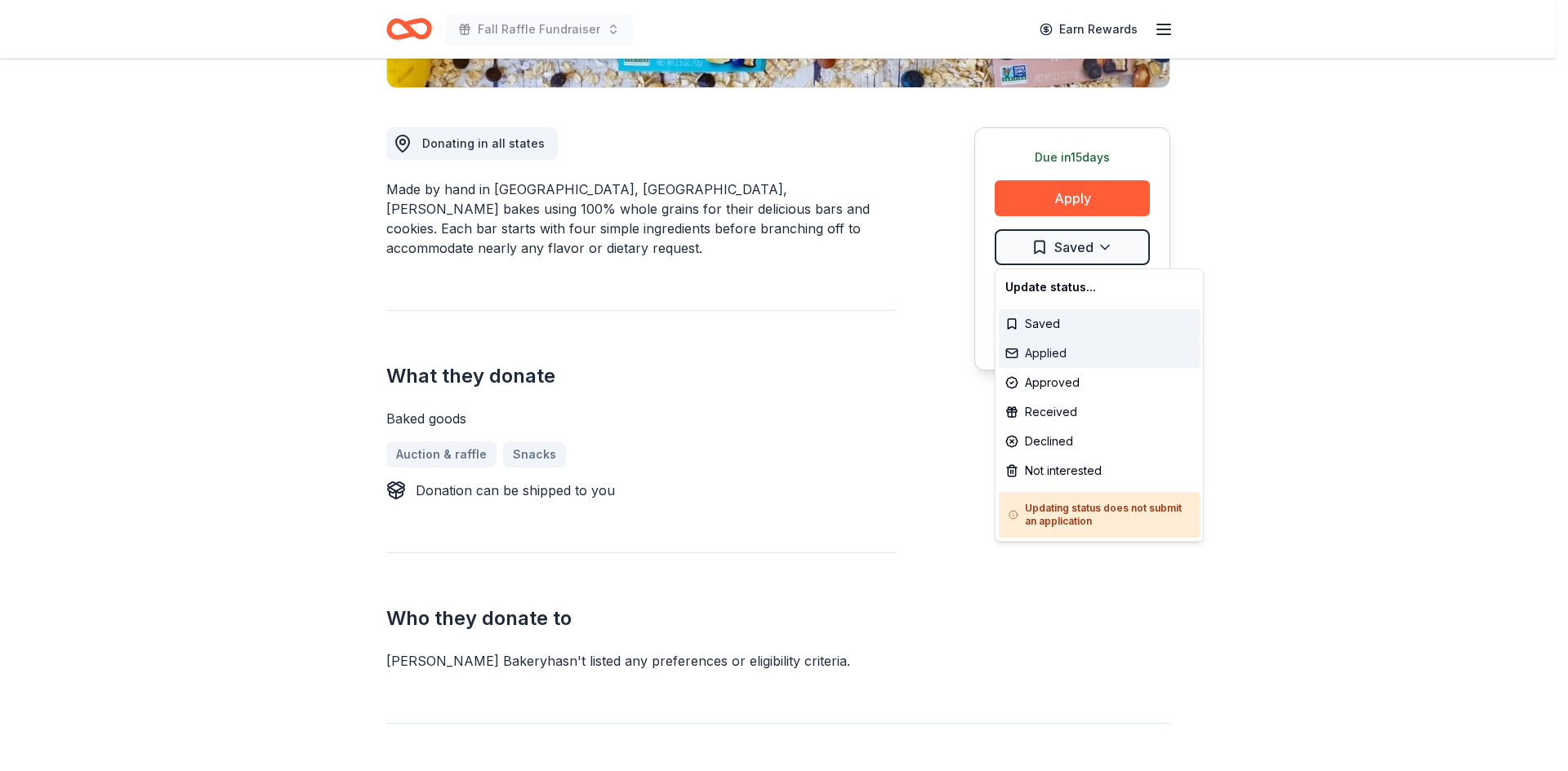
click at [1074, 354] on div "Applied" at bounding box center [1099, 354] width 201 height 29
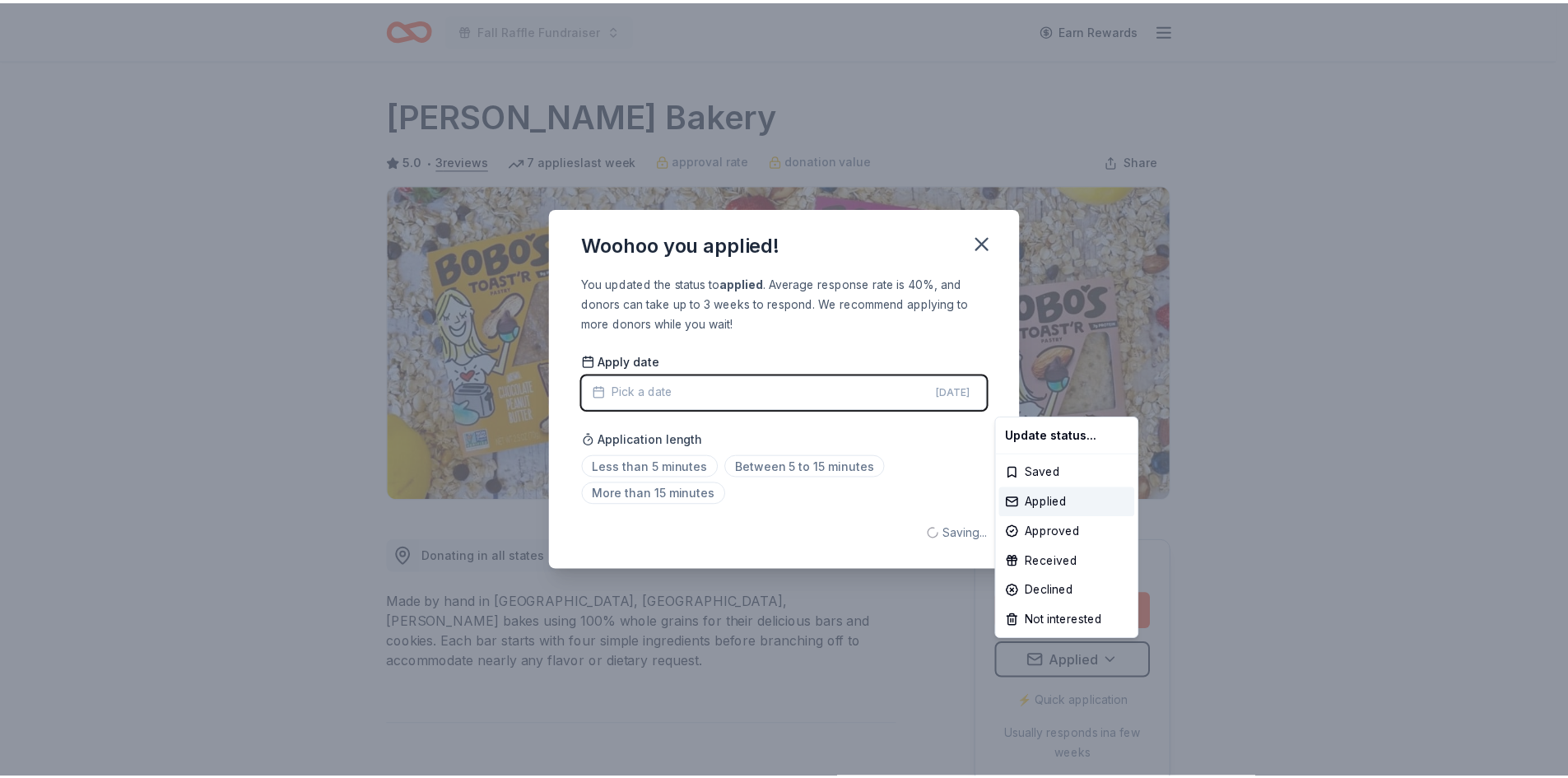
scroll to position [0, 0]
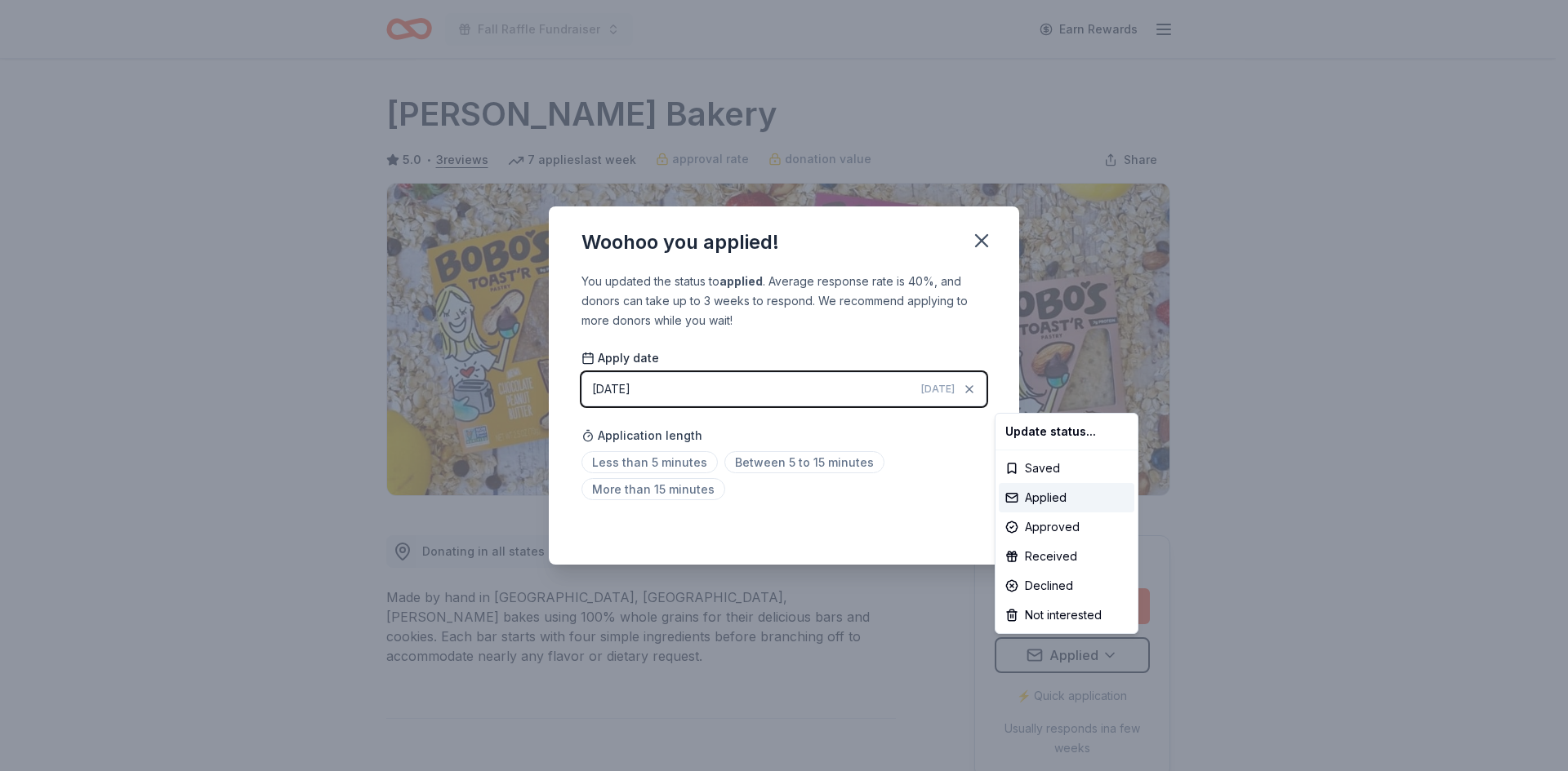
click at [935, 463] on html "Fall Raffle Fundraiser Earn Rewards Due in 15 days Share Bobo's Bakery 5.0 • 3 …" at bounding box center [784, 385] width 1568 height 771
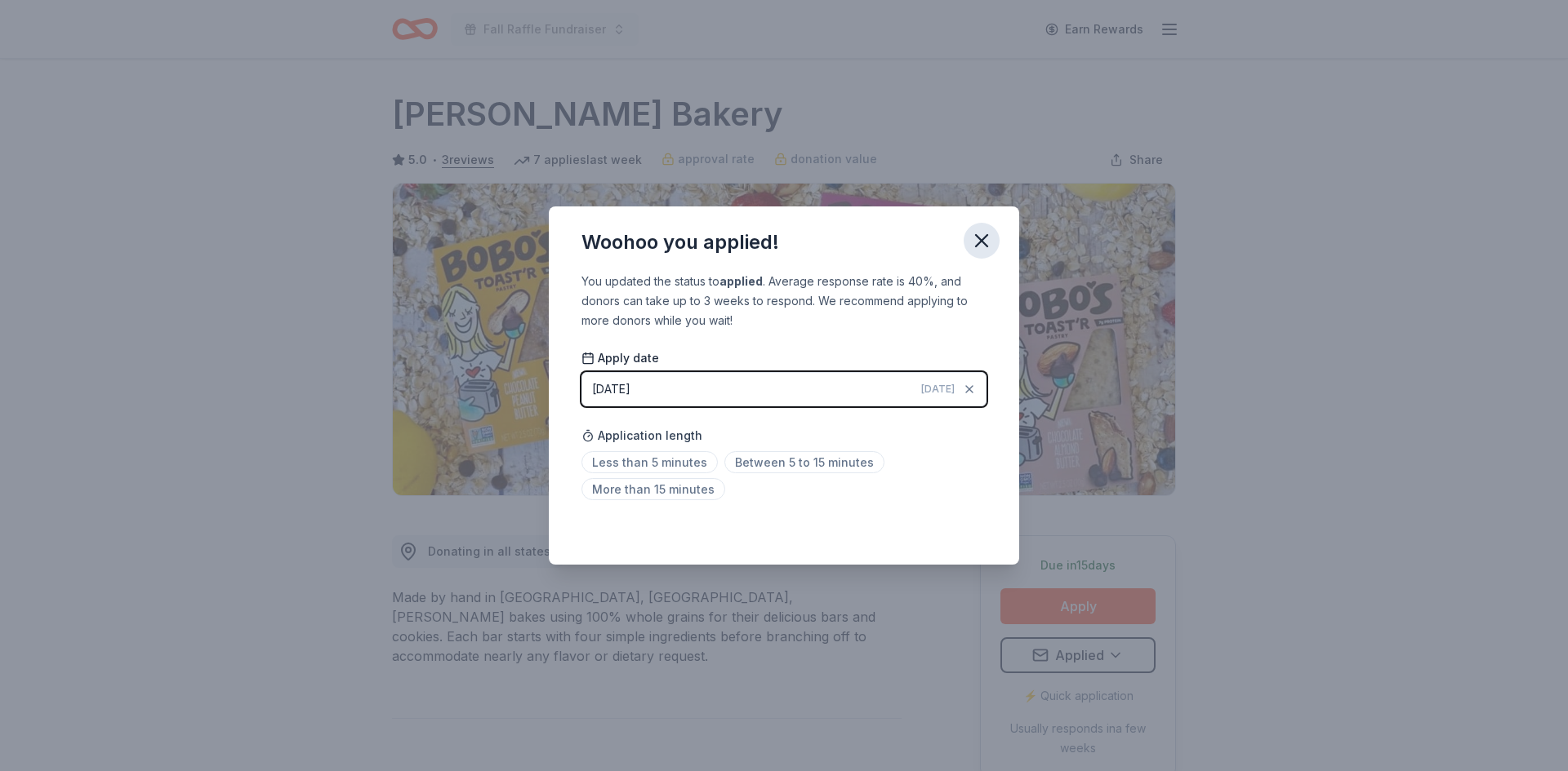
click at [979, 244] on icon "button" at bounding box center [982, 241] width 12 height 12
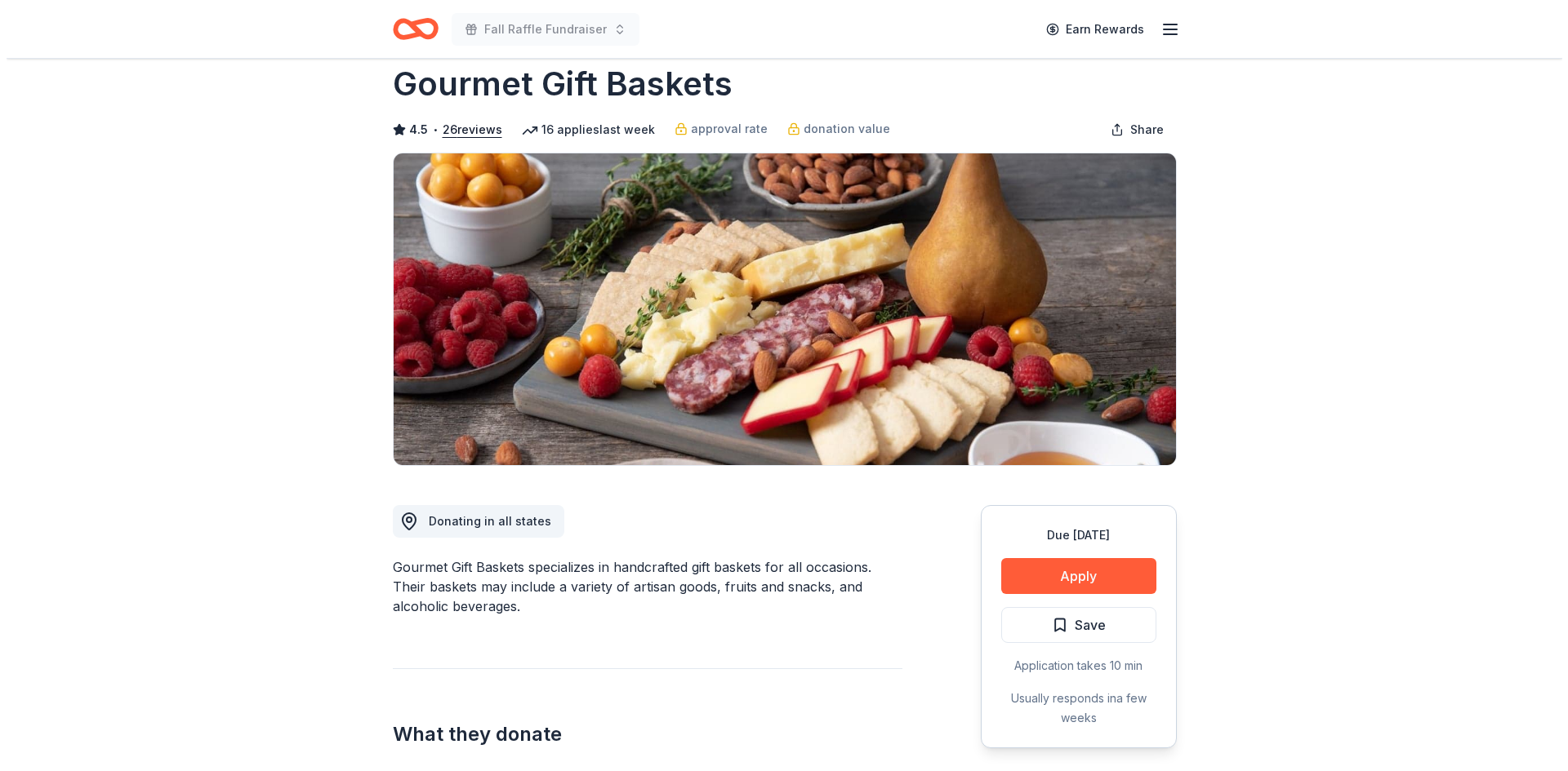
scroll to position [164, 0]
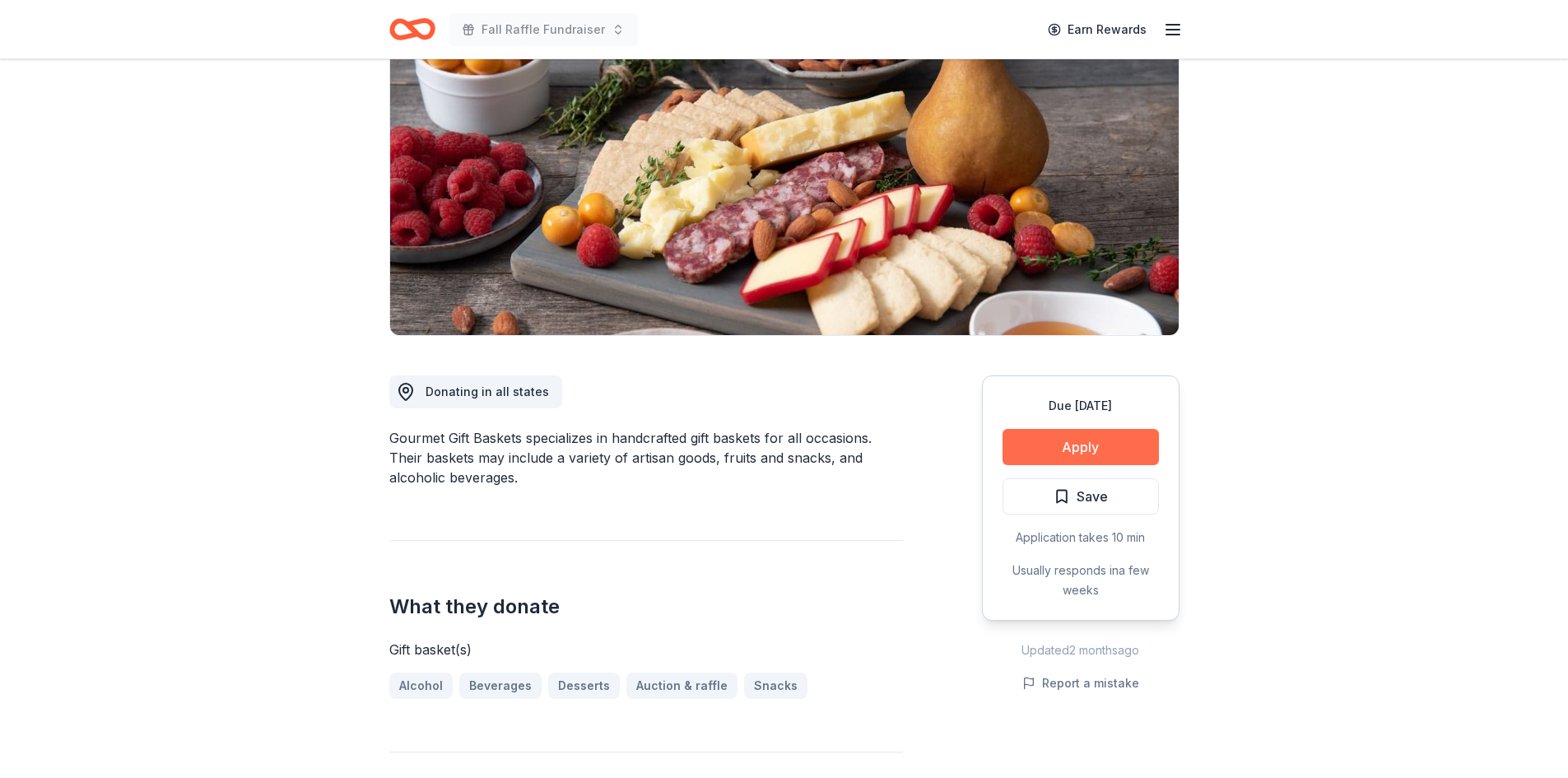
click at [1076, 440] on button "Apply" at bounding box center [1080, 447] width 156 height 36
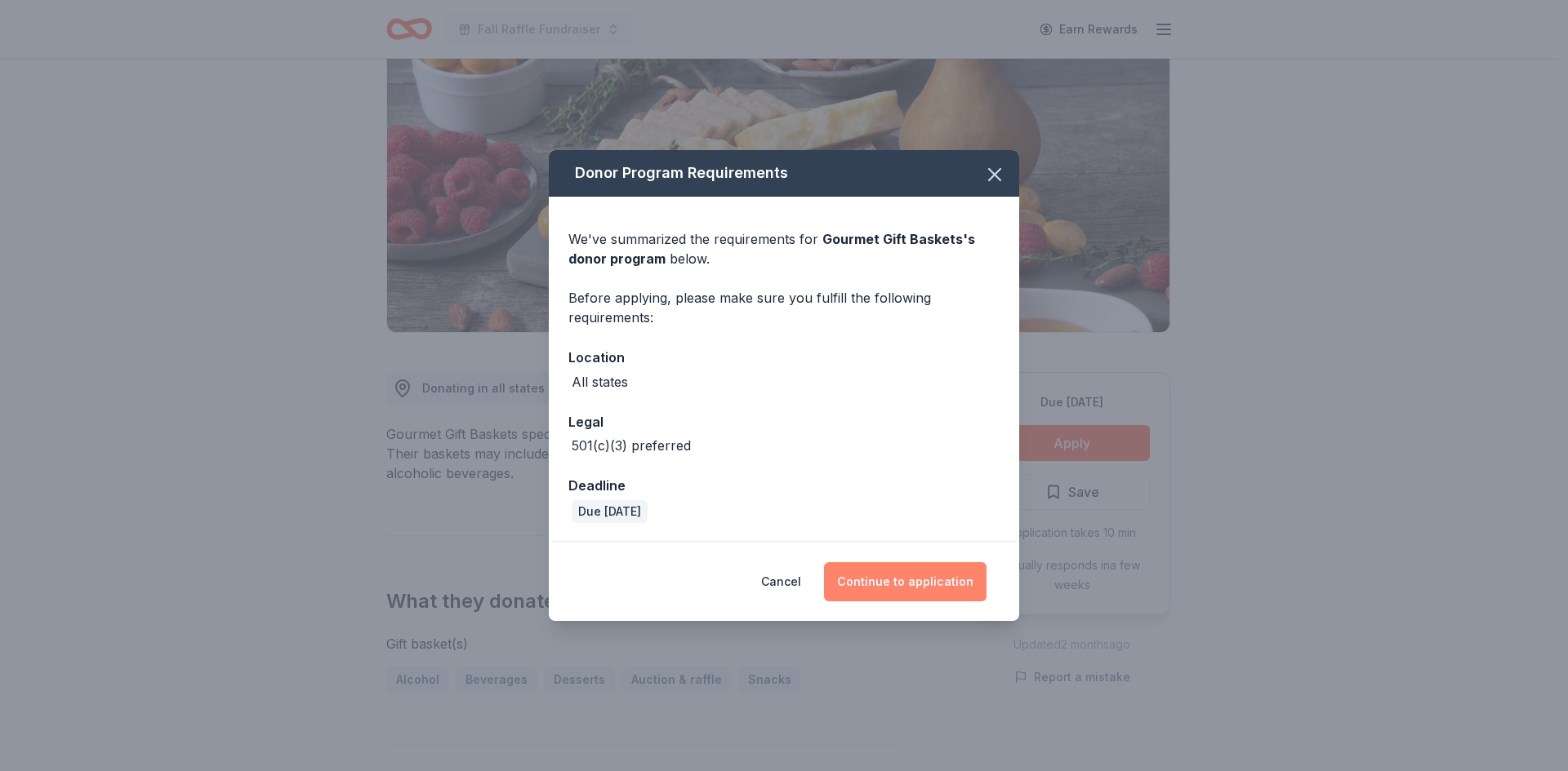
click at [914, 581] on button "Continue to application" at bounding box center [905, 582] width 163 height 39
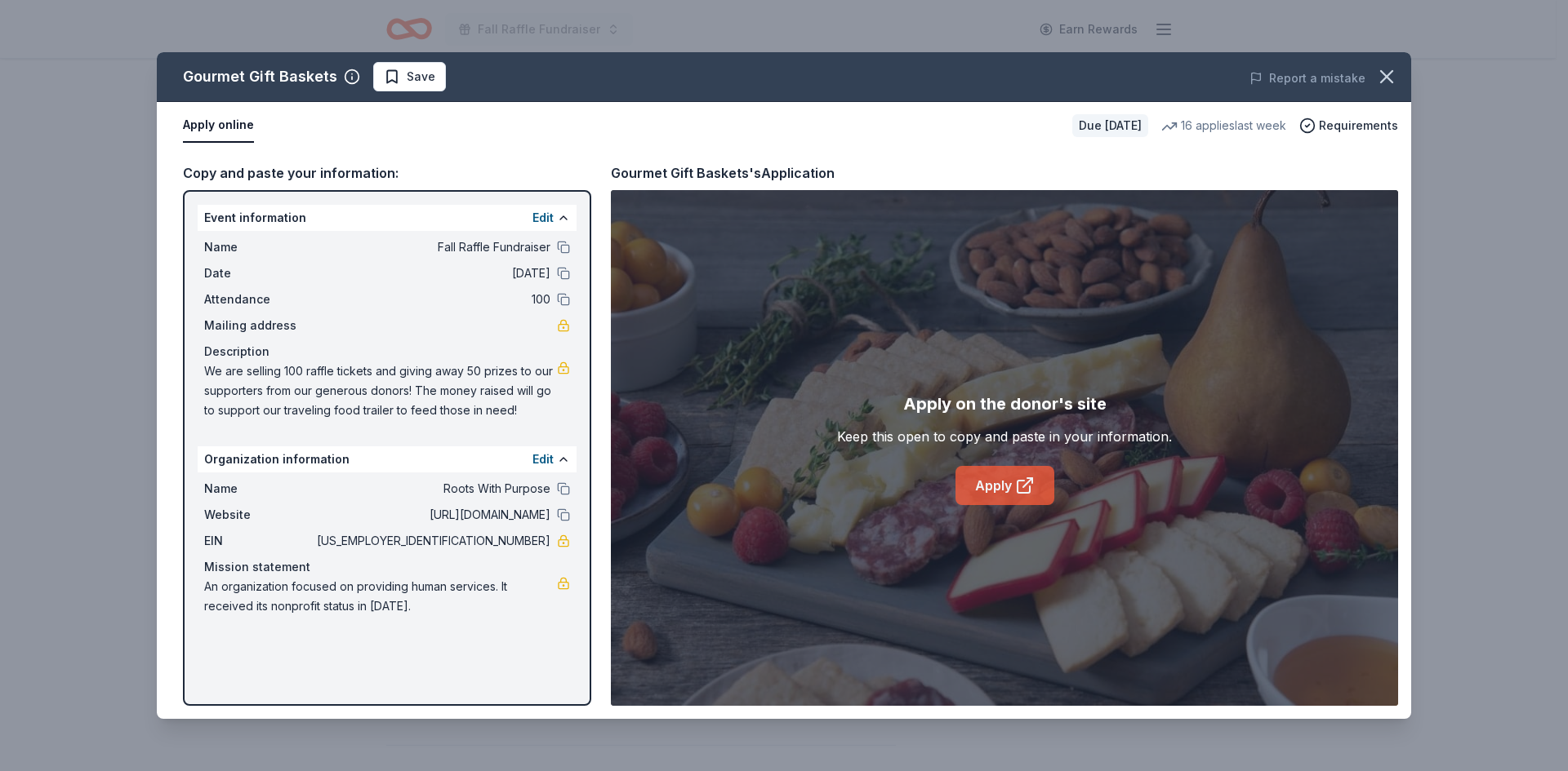
click at [1036, 477] on link "Apply" at bounding box center [1004, 485] width 98 height 39
click at [1376, 78] on icon "button" at bounding box center [1386, 76] width 22 height 22
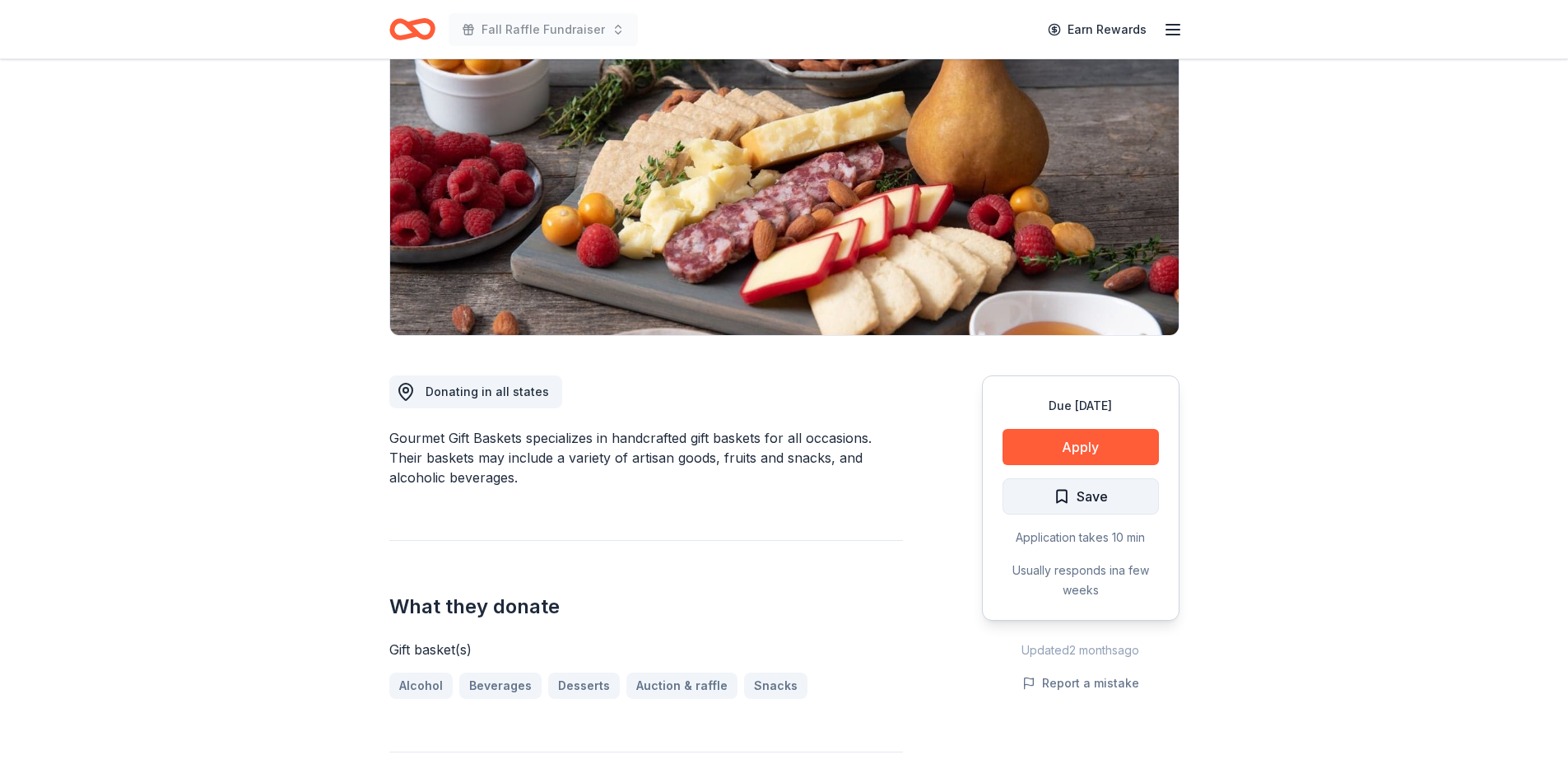
click at [1108, 492] on button "Save" at bounding box center [1080, 497] width 156 height 36
click at [1126, 496] on html "Fall Raffle Fundraiser Earn Rewards Due [DATE] Share Gourmet Gift Baskets 4.5 •…" at bounding box center [784, 223] width 1568 height 778
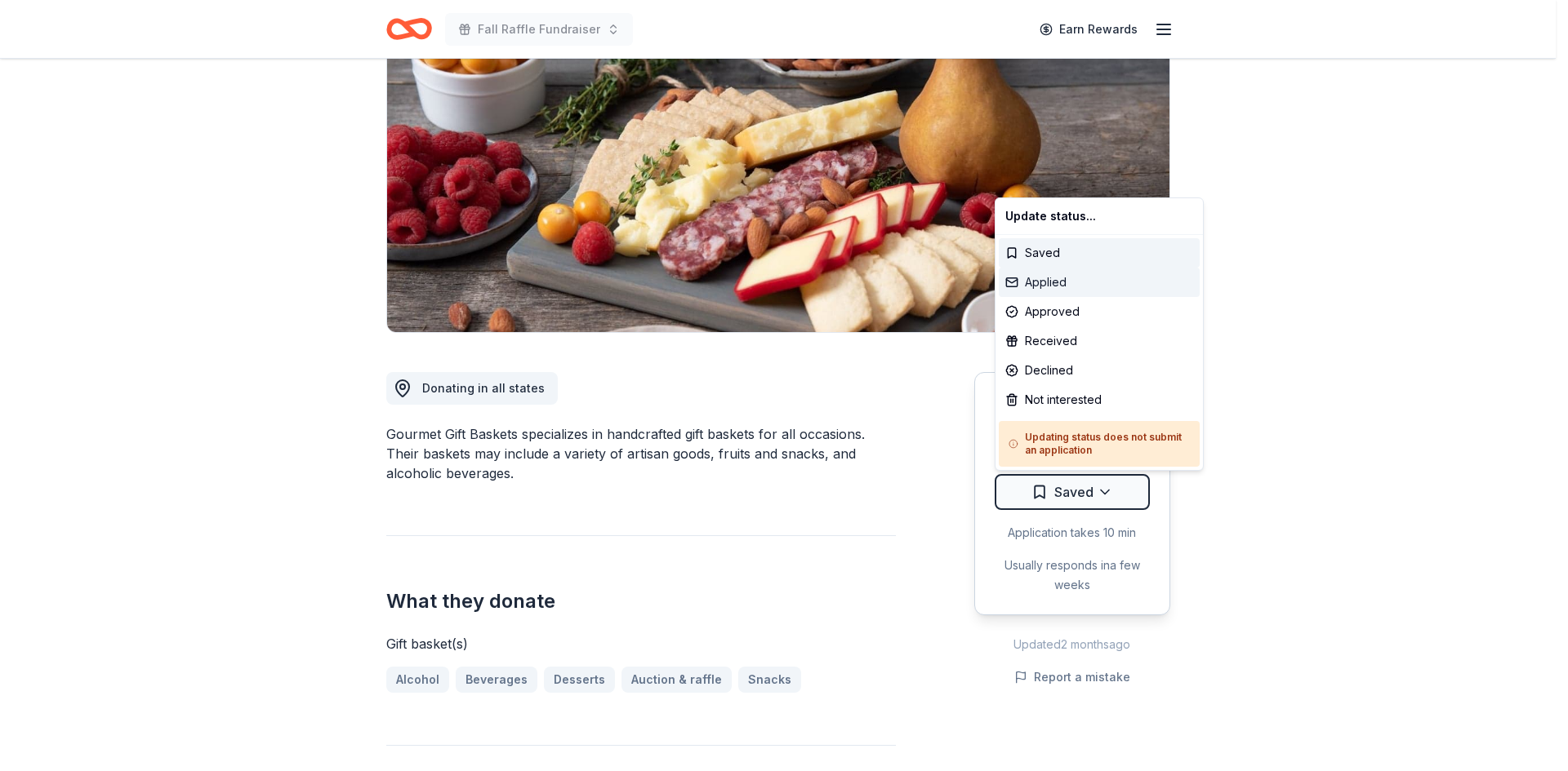
click at [1081, 280] on div "Applied" at bounding box center [1099, 283] width 201 height 29
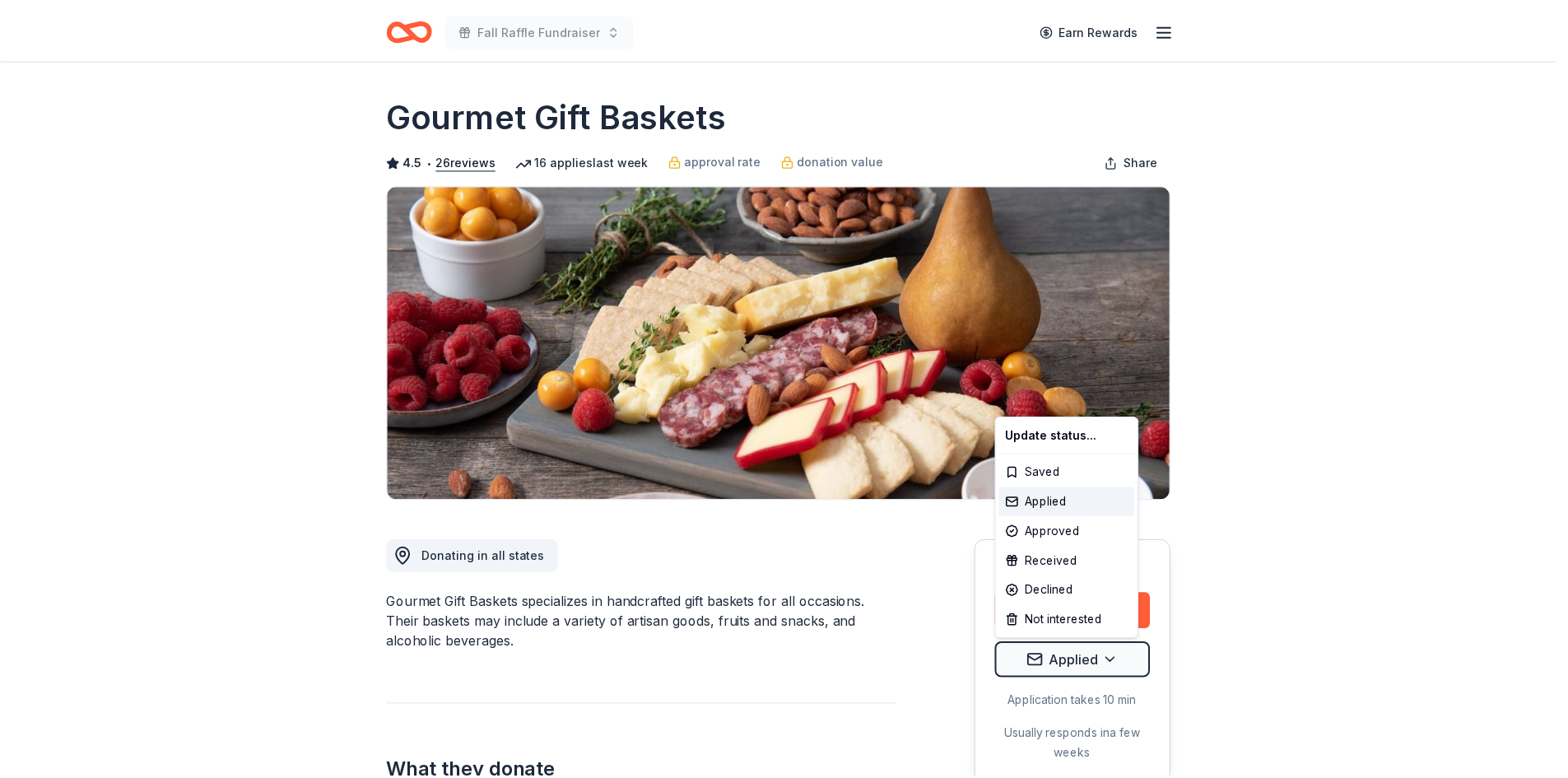
scroll to position [0, 0]
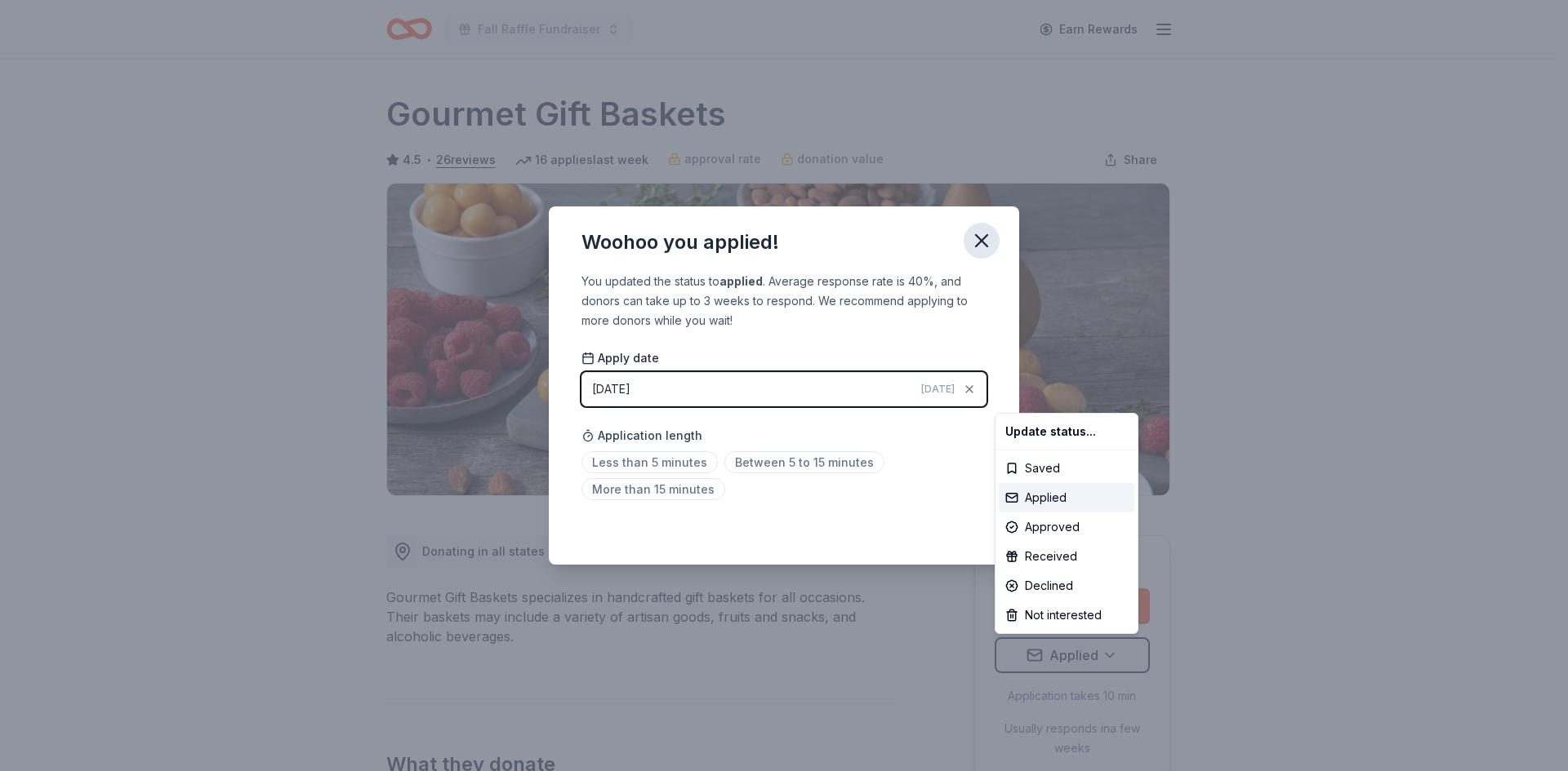
click at [976, 240] on html "Fall Raffle Fundraiser Earn Rewards Due [DATE] Share Gourmet Gift Baskets 4.5 •…" at bounding box center [784, 385] width 1568 height 771
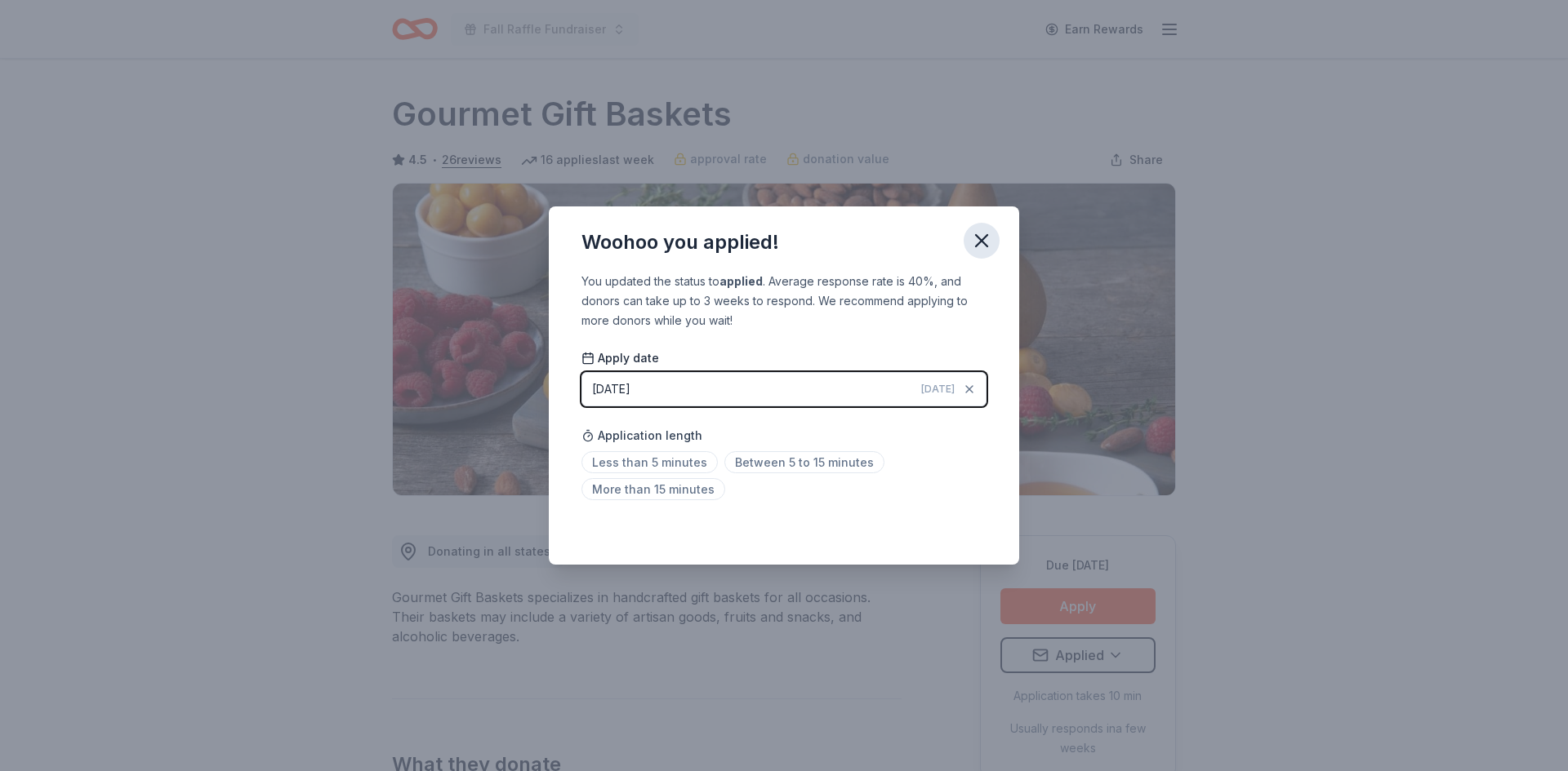
click at [982, 241] on icon "button" at bounding box center [982, 241] width 12 height 12
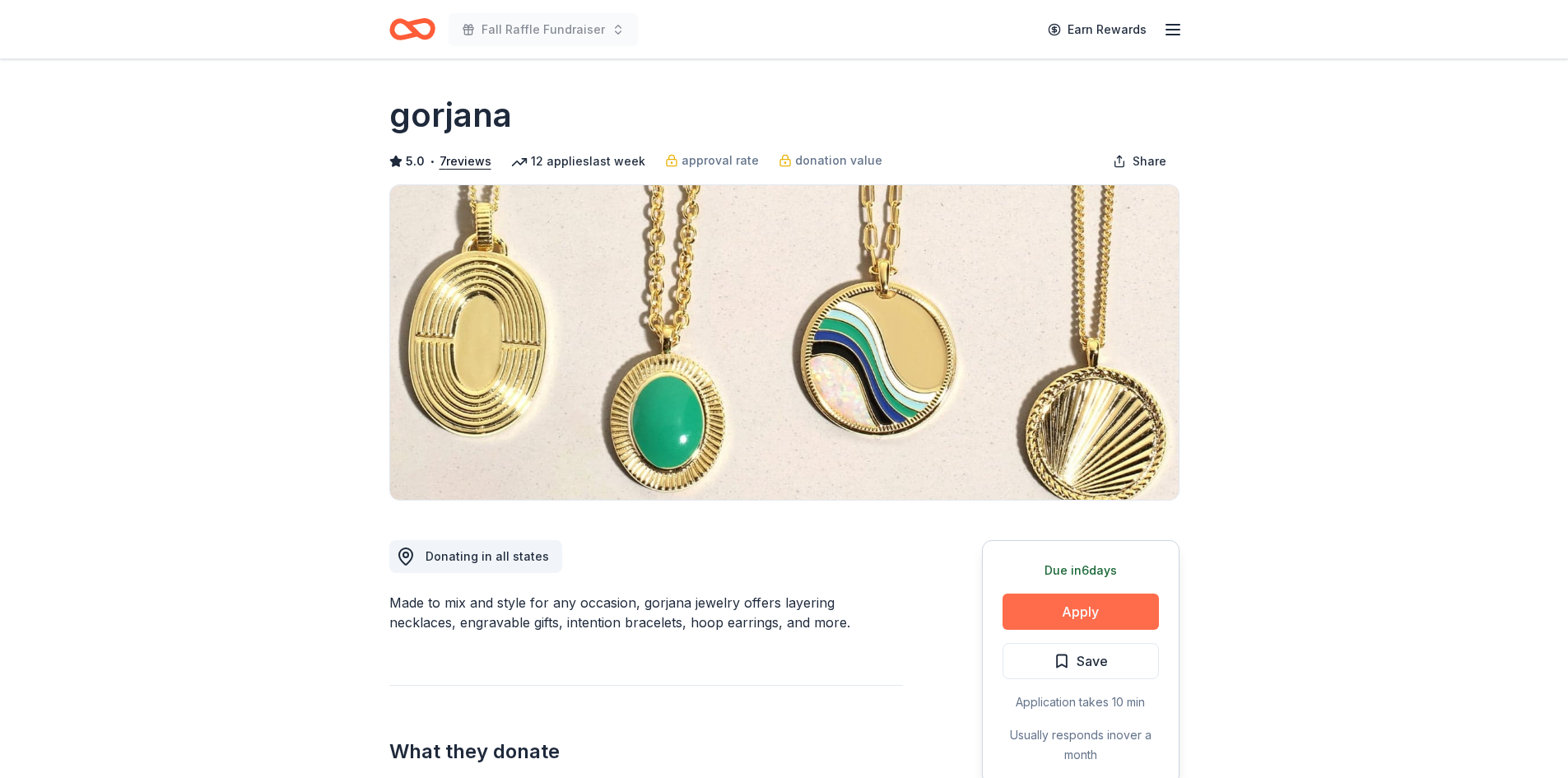
click at [1062, 600] on button "Apply" at bounding box center [1080, 612] width 156 height 36
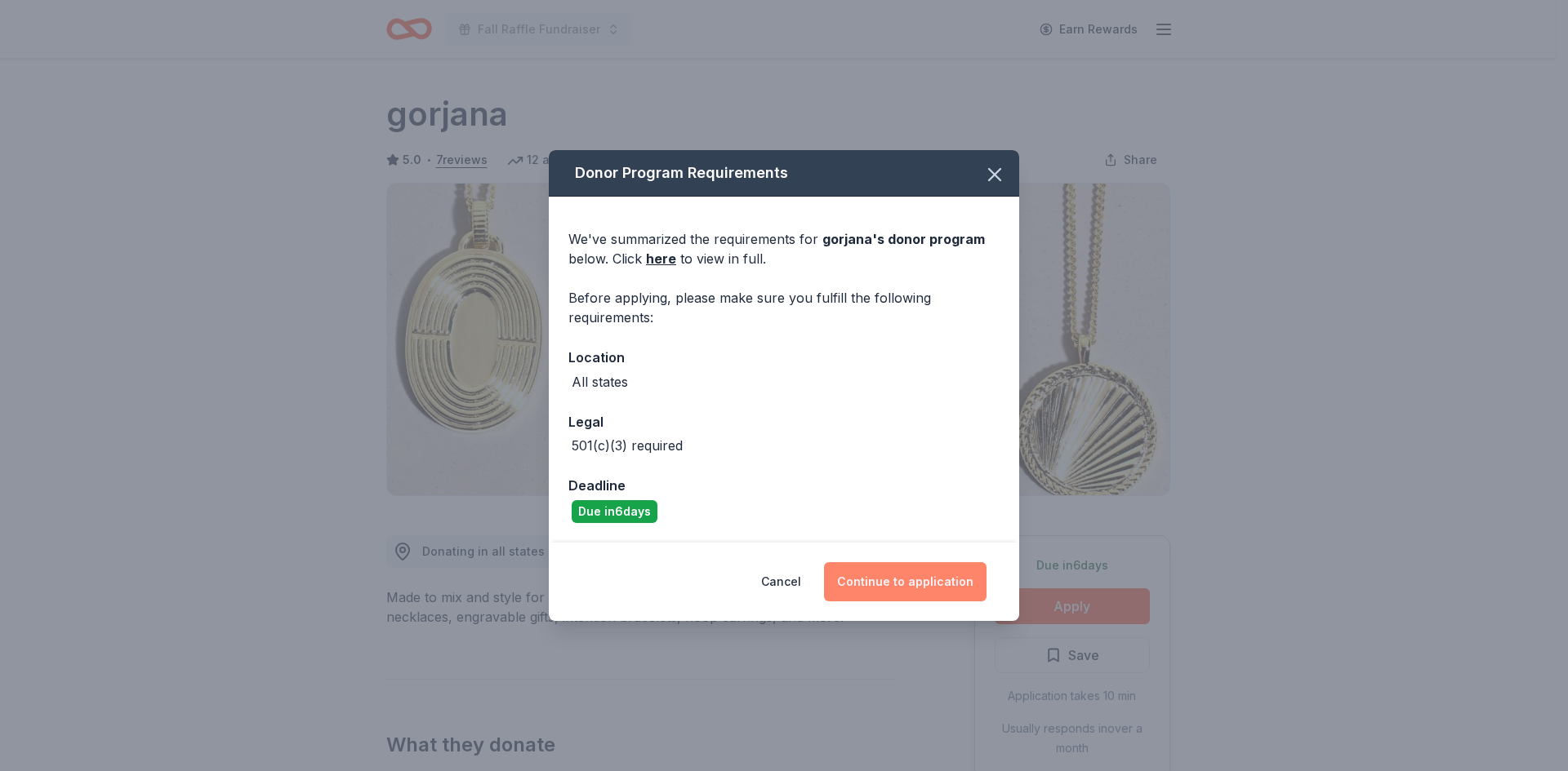
click at [879, 578] on button "Continue to application" at bounding box center [905, 582] width 163 height 39
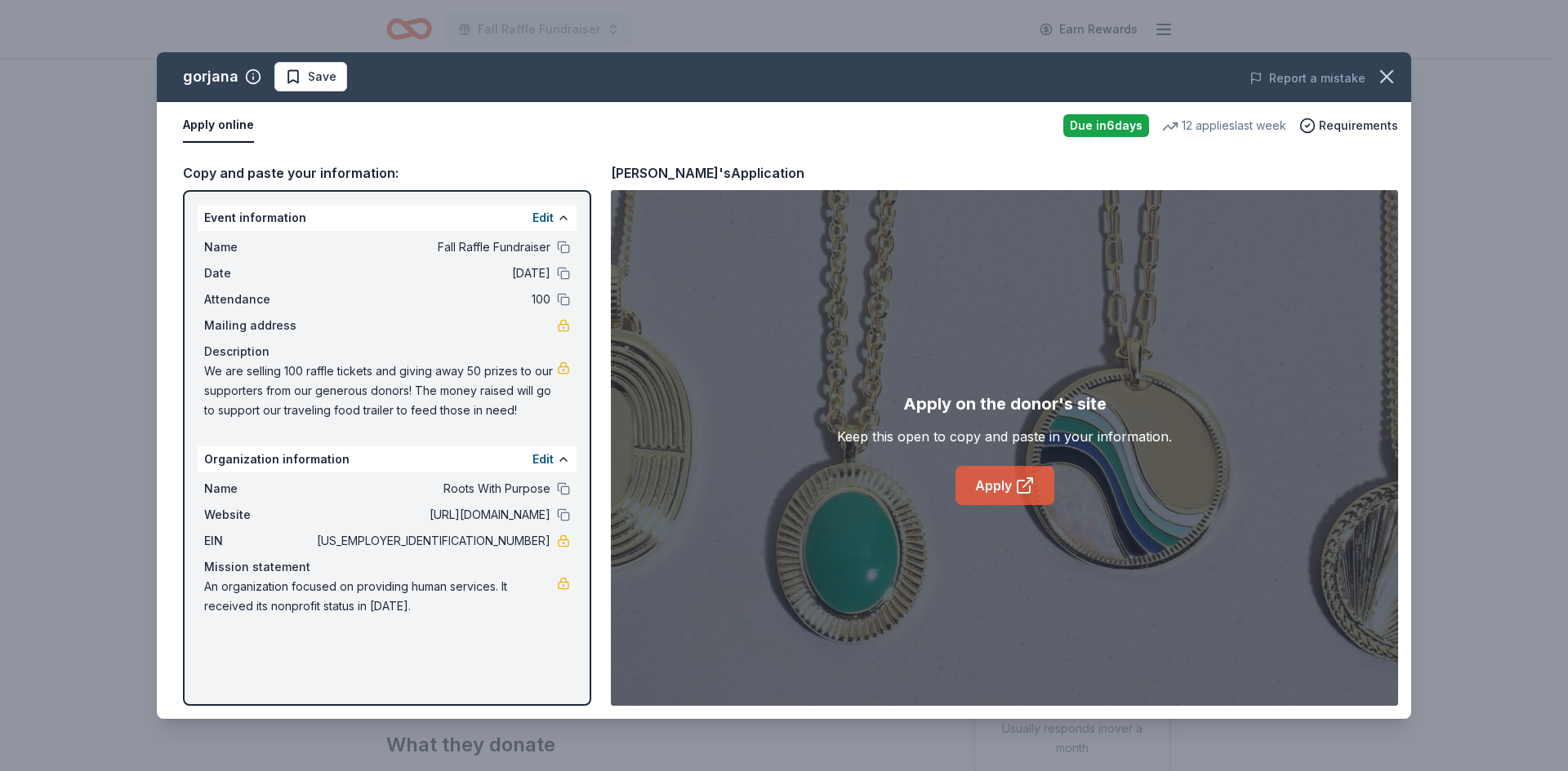
click at [1007, 484] on link "Apply" at bounding box center [1004, 485] width 98 height 39
